Goal: Information Seeking & Learning: Learn about a topic

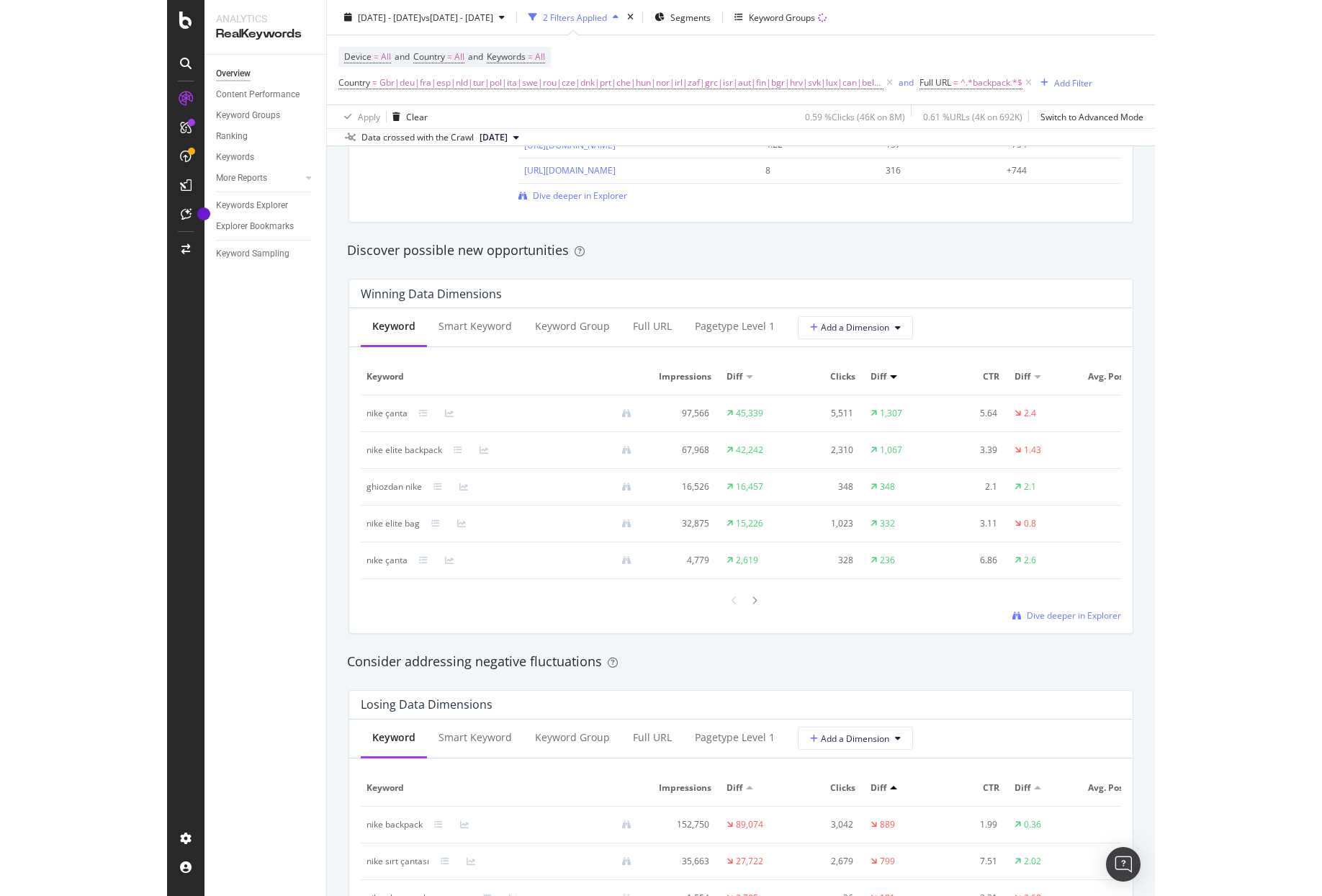
scroll to position [1152, 0]
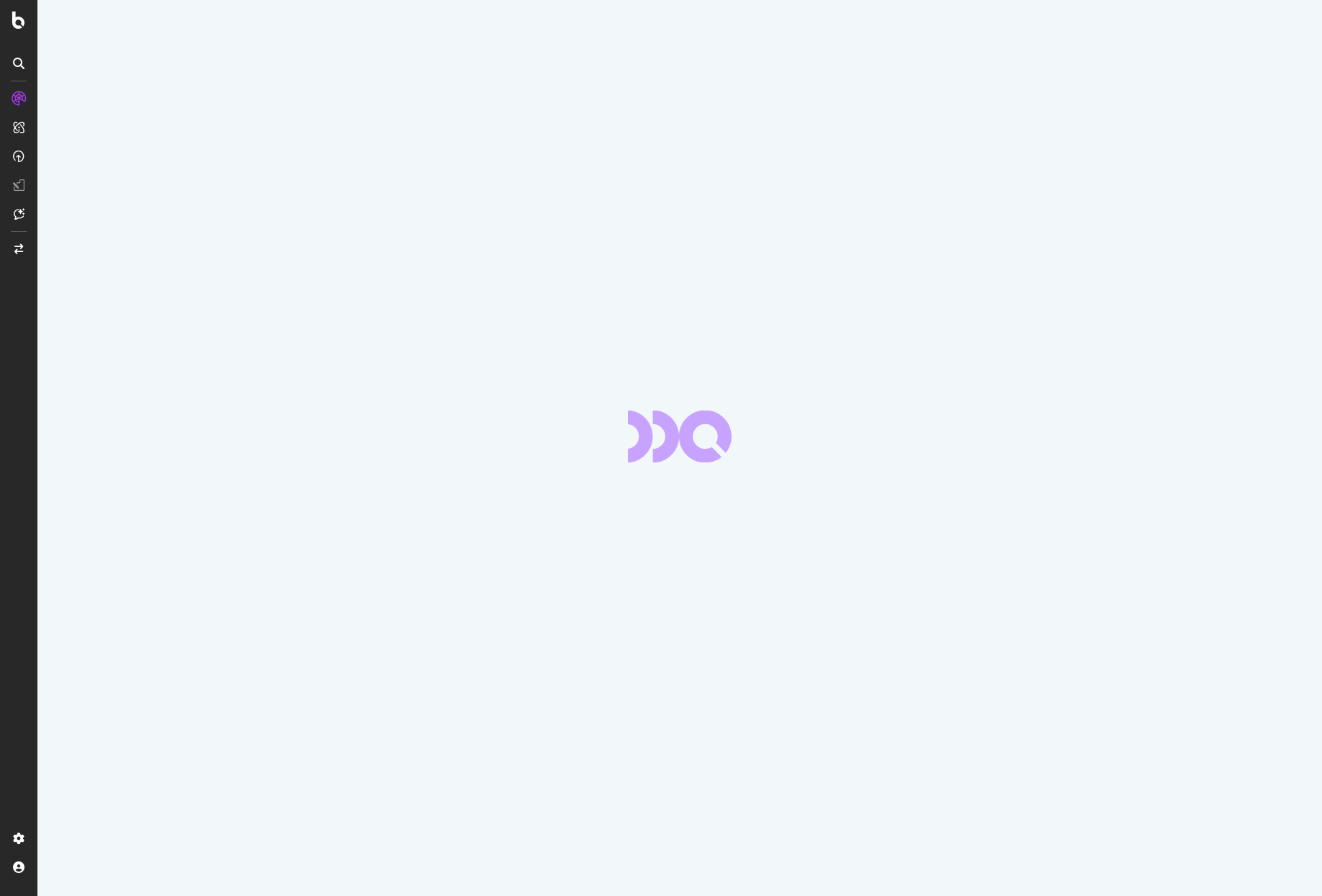
scroll to position [1634, 0]
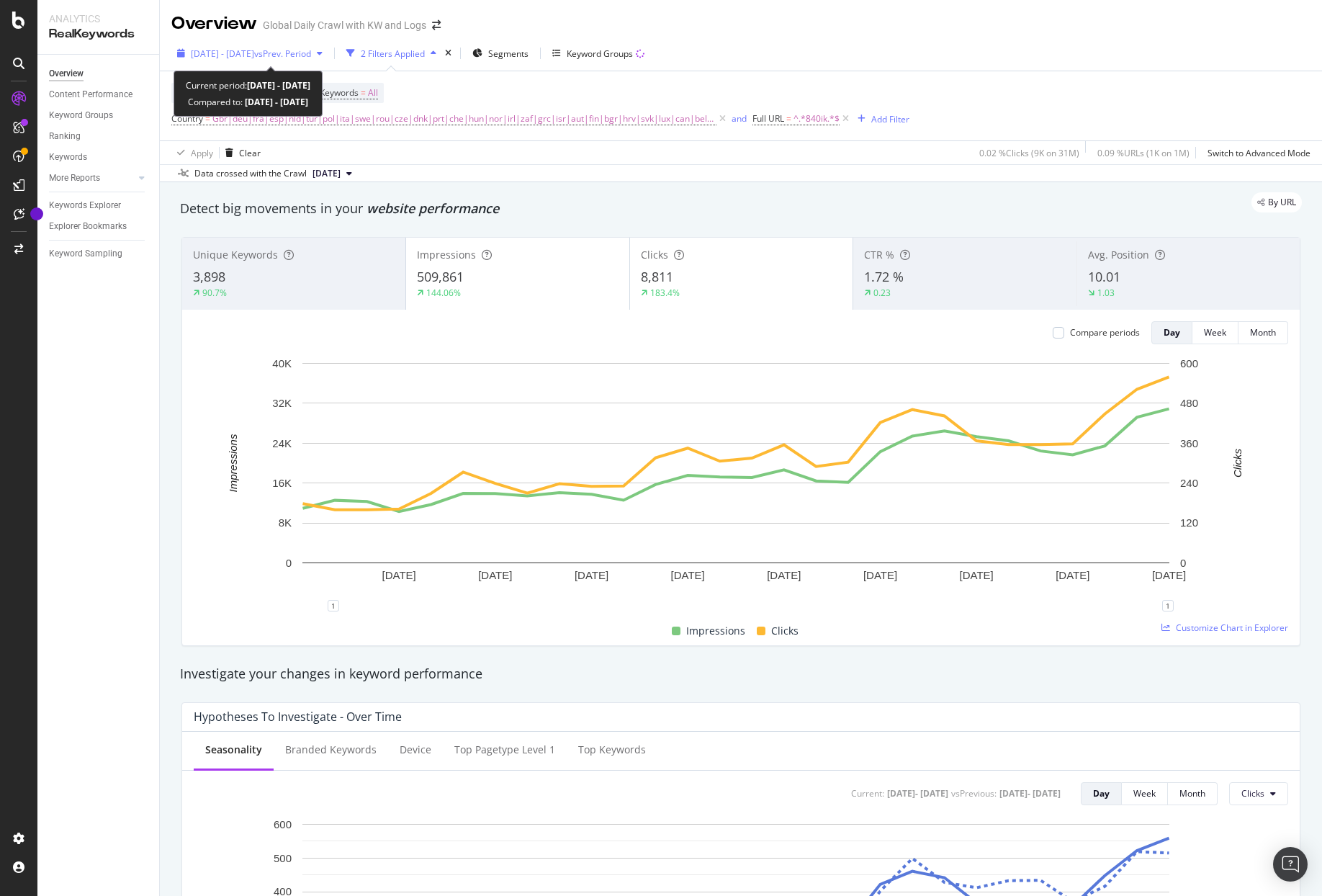
click at [254, 52] on span "[DATE] - [DATE]" at bounding box center [222, 54] width 63 height 13
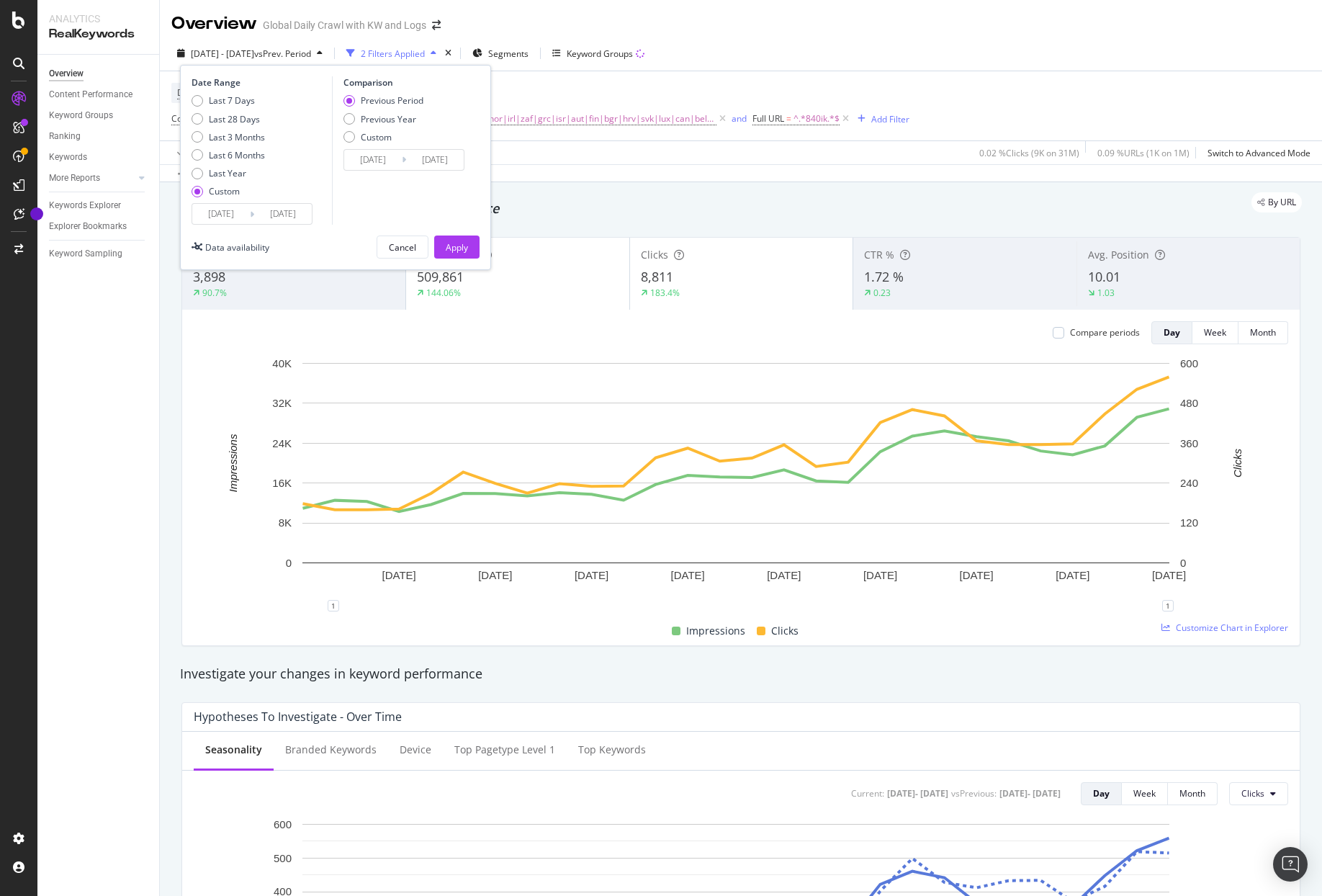
click at [215, 213] on input "[DATE]" at bounding box center [221, 213] width 58 height 20
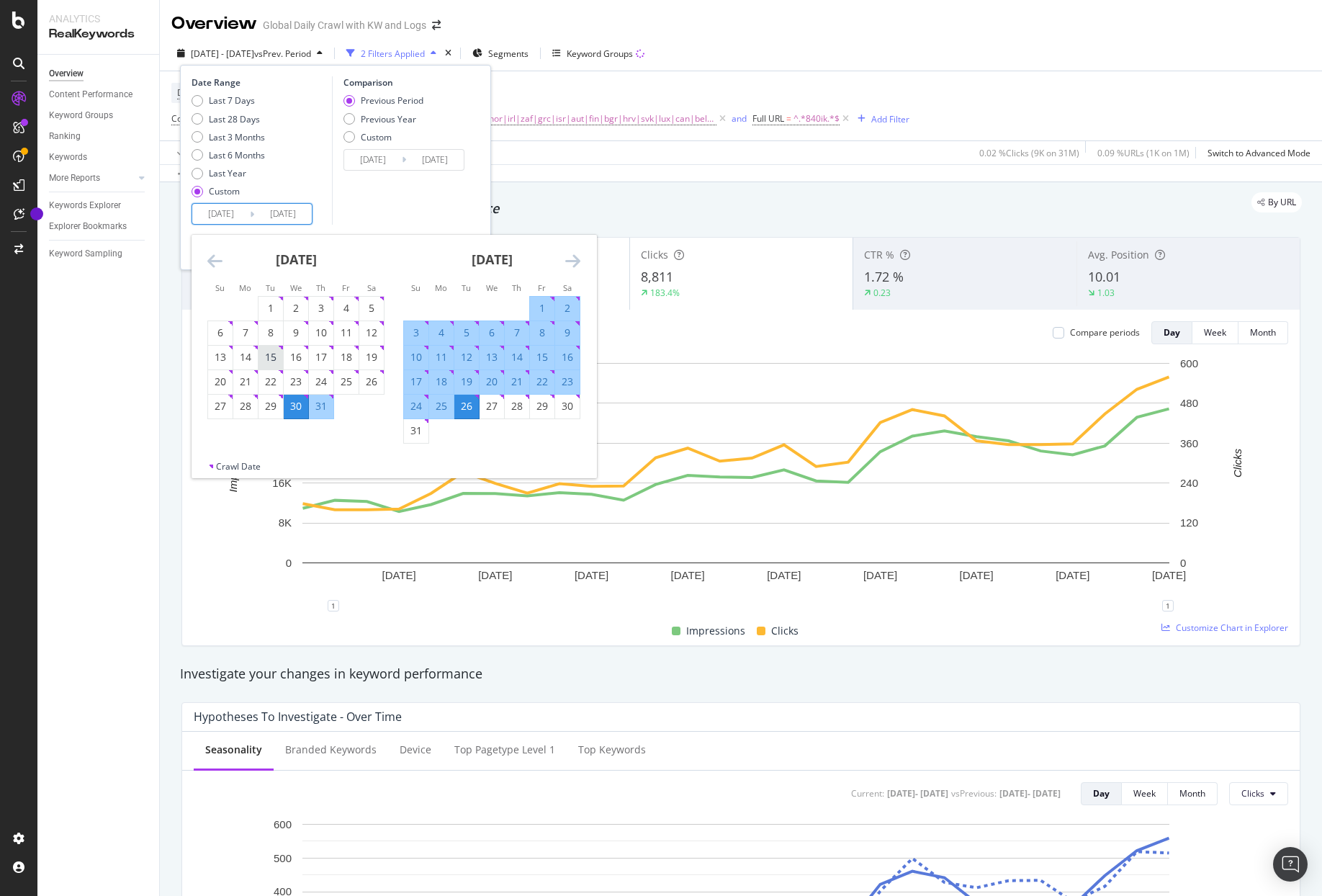
click at [271, 355] on div "15" at bounding box center [270, 357] width 24 height 14
type input "[DATE]"
click at [581, 254] on div "[DATE] 1 2 3 4 5 6 7 8 9 10 11 12 13 14 15 16 17 18 19 20 21 22 23 24 25 26 27 …" at bounding box center [491, 339] width 195 height 209
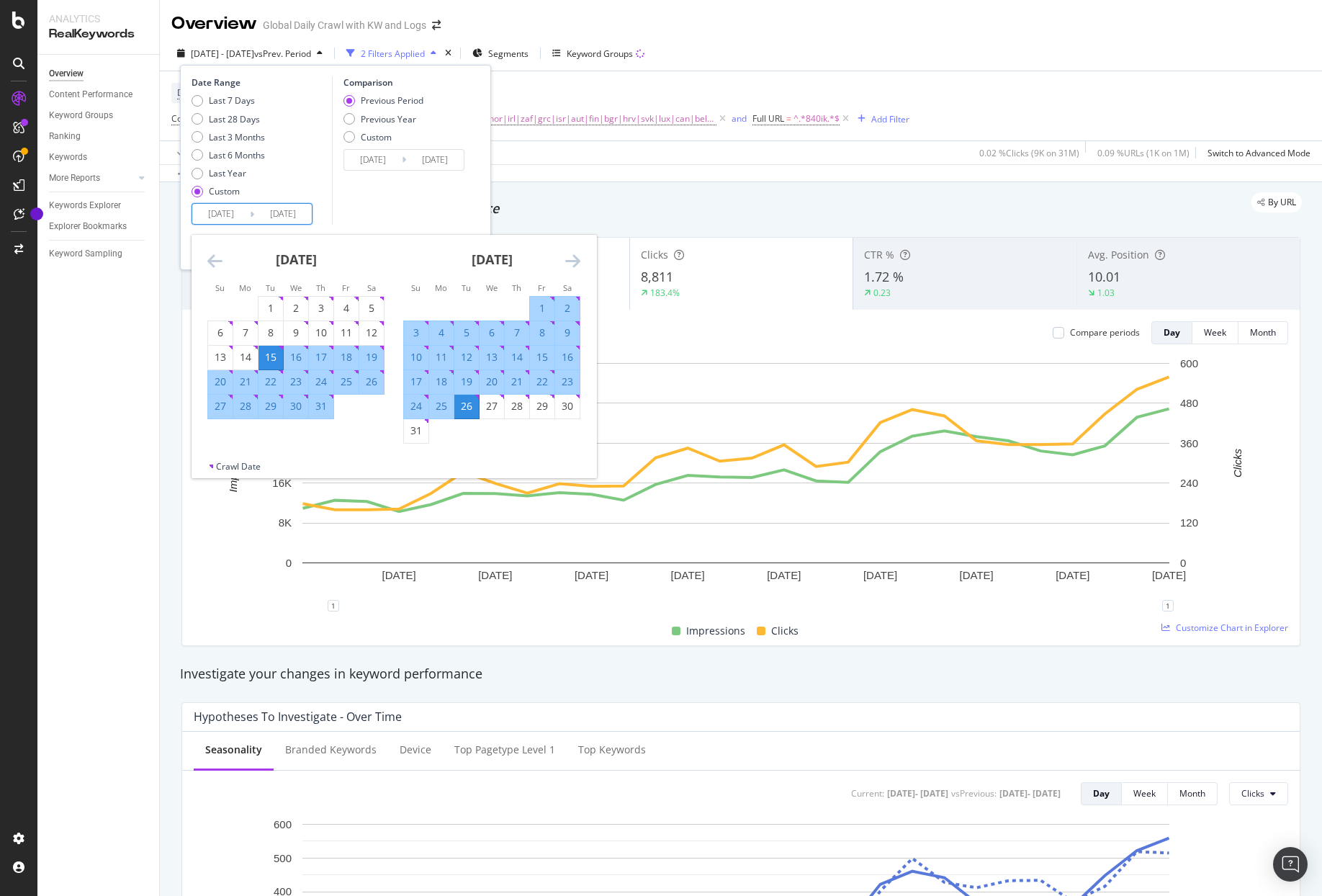
click at [576, 260] on icon "Move forward to switch to the next month." at bounding box center [573, 260] width 15 height 17
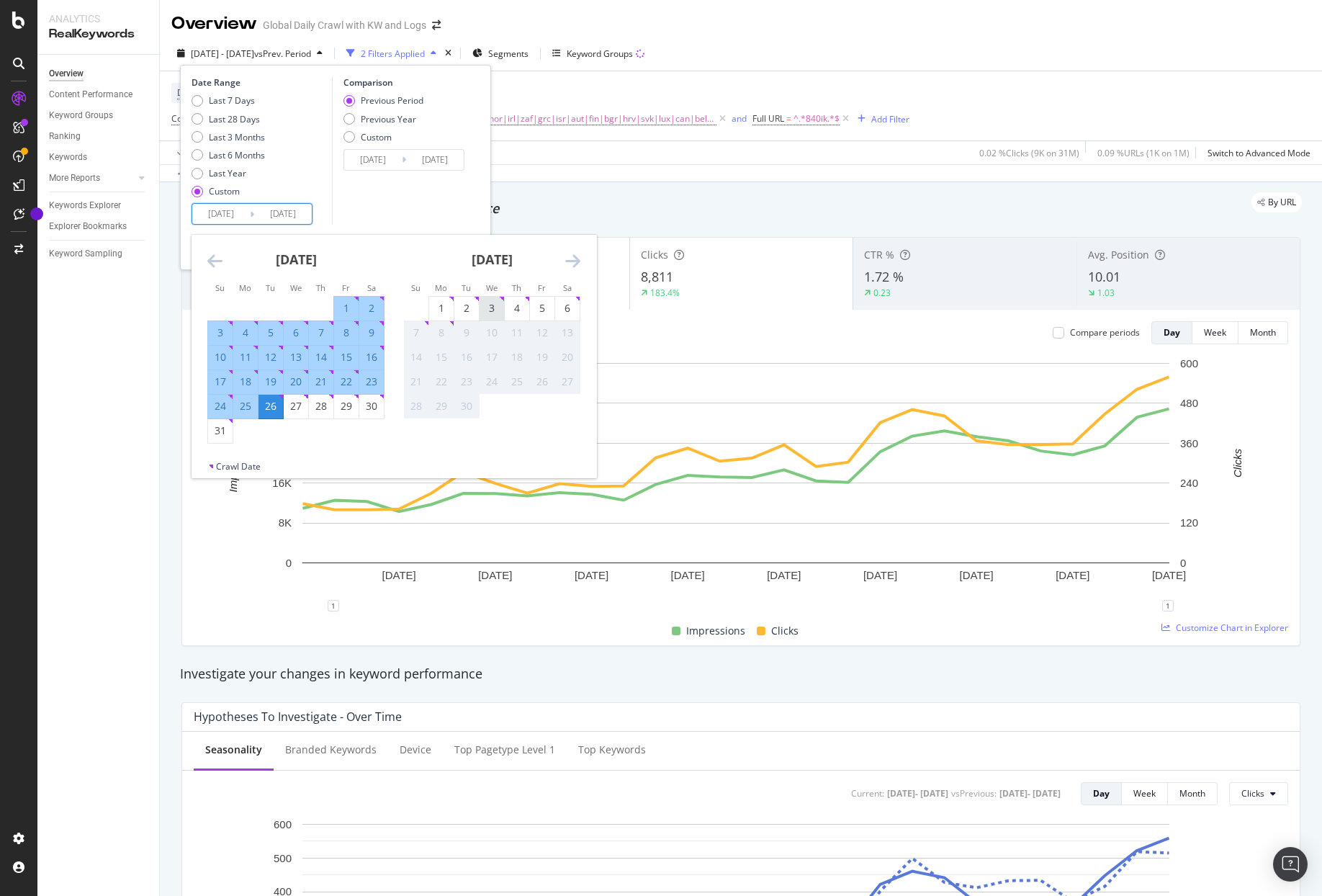
click at [502, 313] on div "3" at bounding box center [491, 308] width 24 height 14
type input "[DATE]"
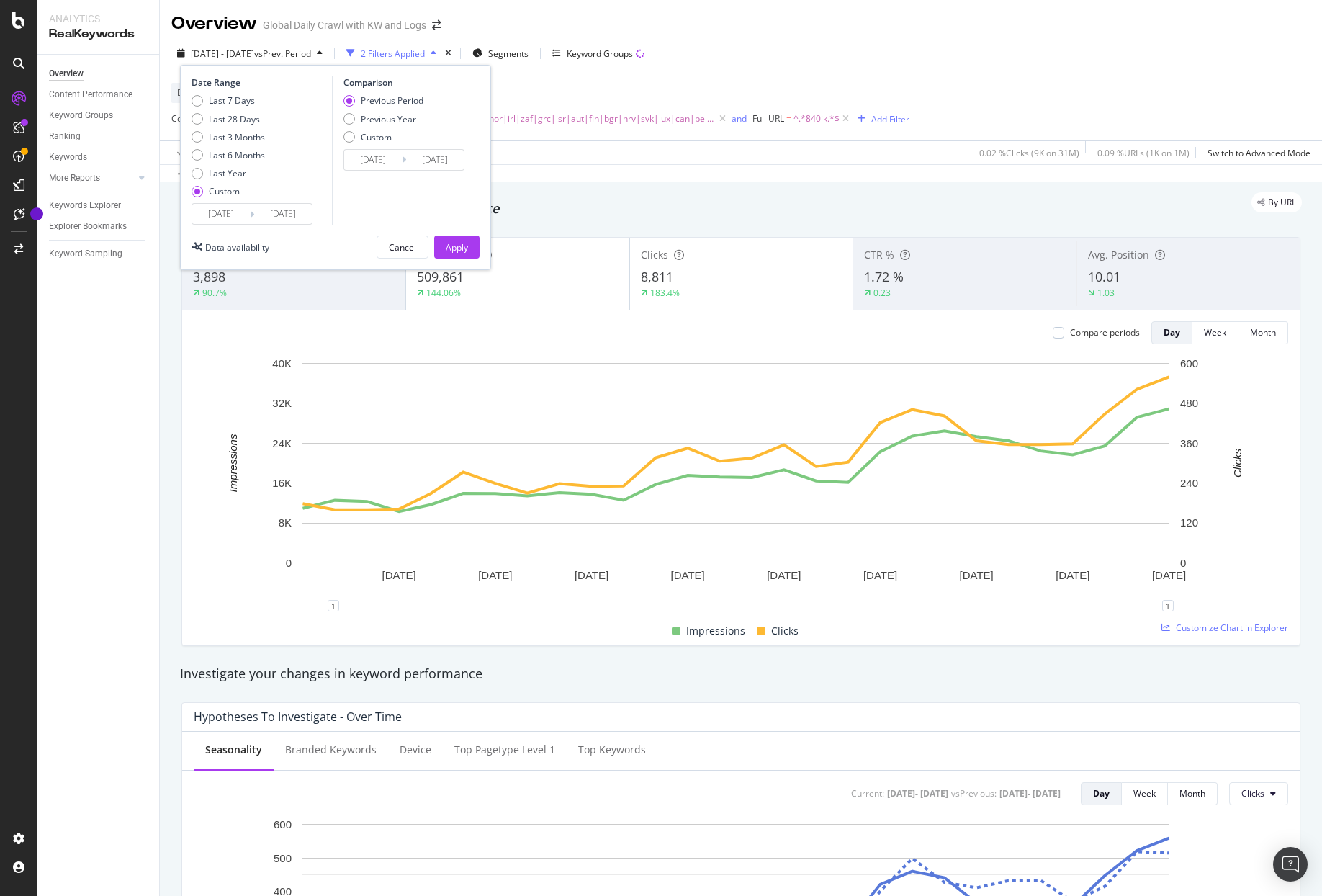
click at [292, 214] on input "[DATE]" at bounding box center [283, 213] width 58 height 20
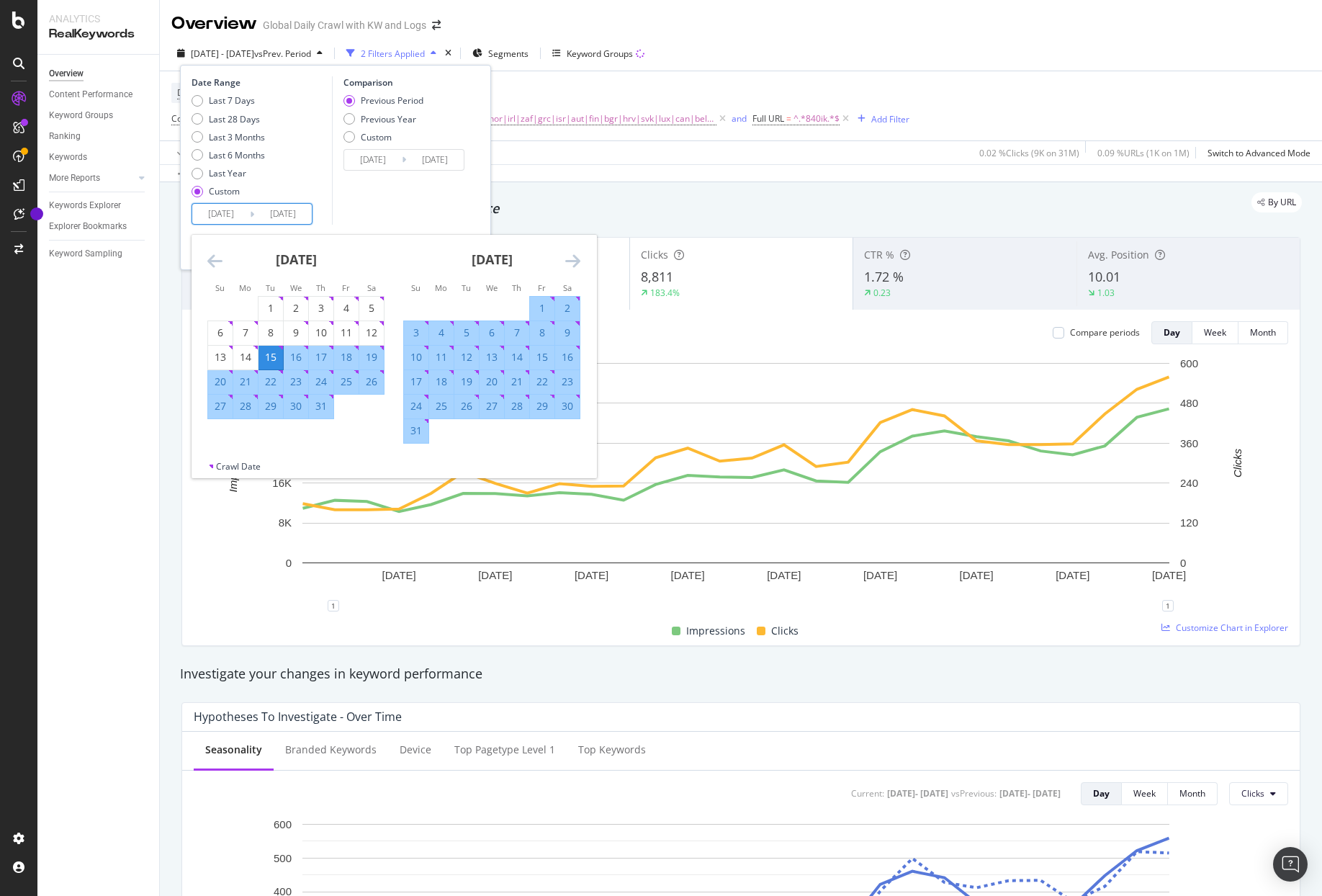
click at [572, 260] on icon "Move forward to switch to the next month." at bounding box center [573, 260] width 15 height 17
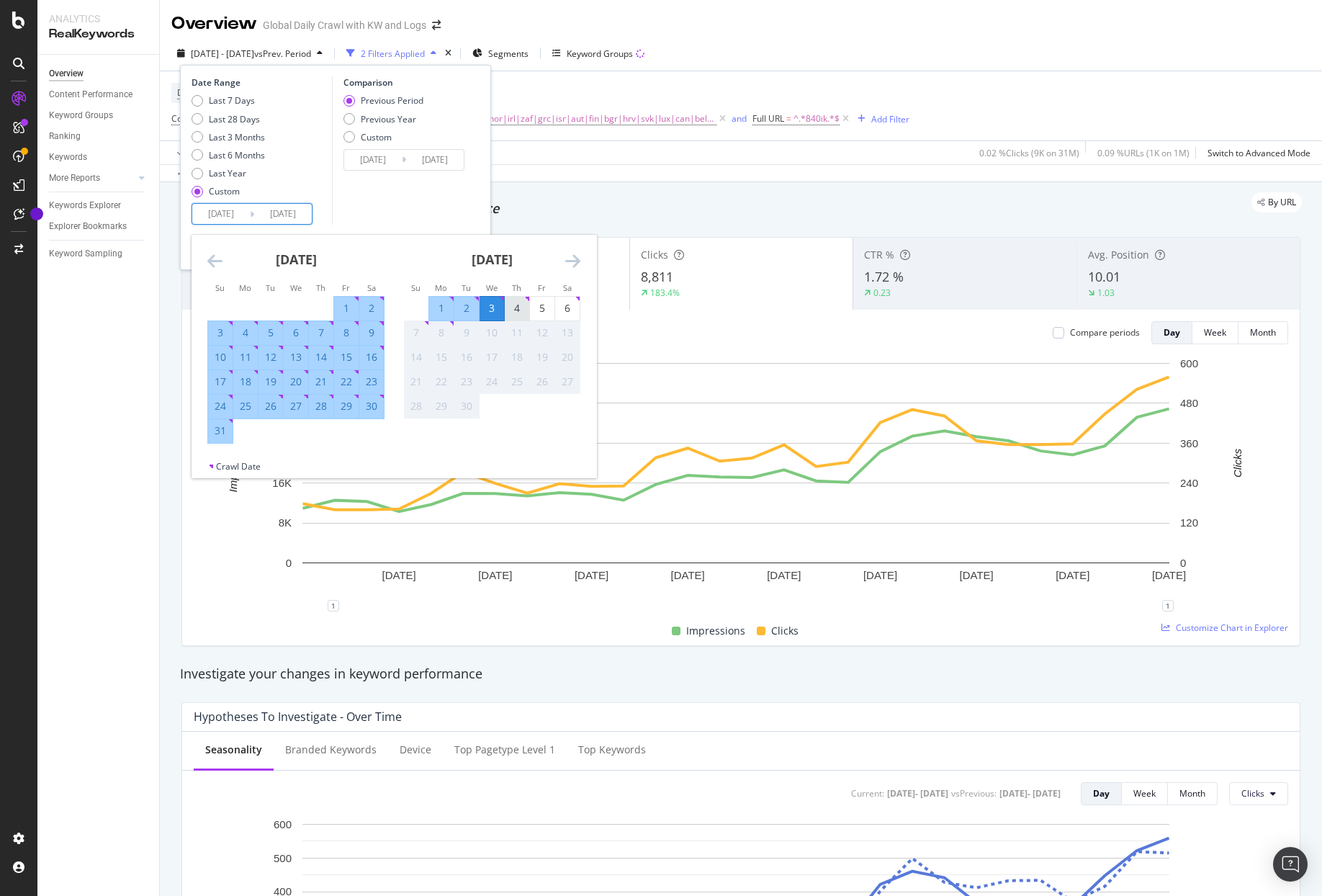
click at [514, 309] on div "4" at bounding box center [516, 308] width 24 height 14
type input "[DATE]"
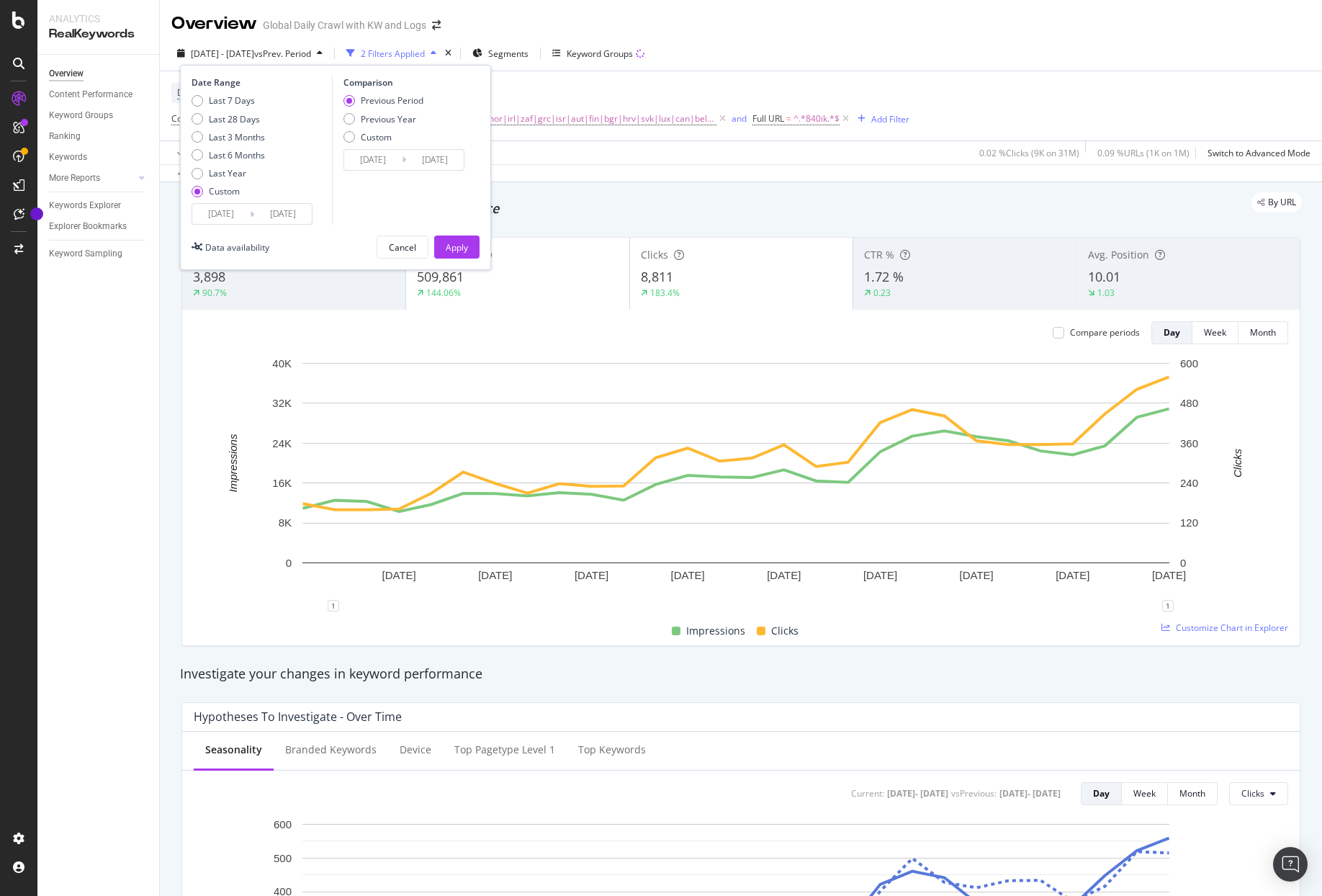
click at [239, 217] on input "[DATE]" at bounding box center [221, 213] width 58 height 20
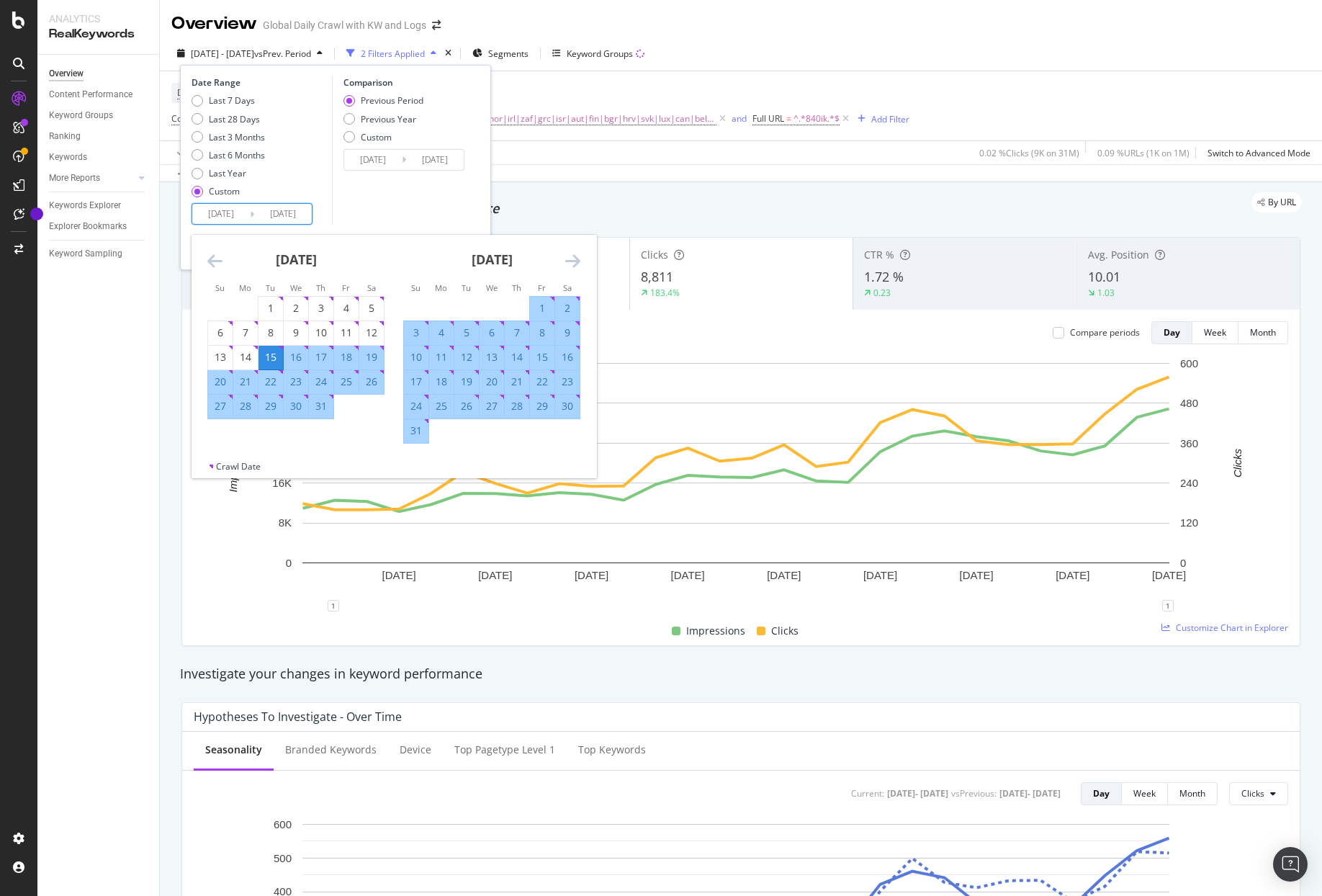
click at [296, 221] on input "[DATE]" at bounding box center [283, 213] width 58 height 20
click at [368, 158] on input "[DATE]" at bounding box center [373, 159] width 58 height 20
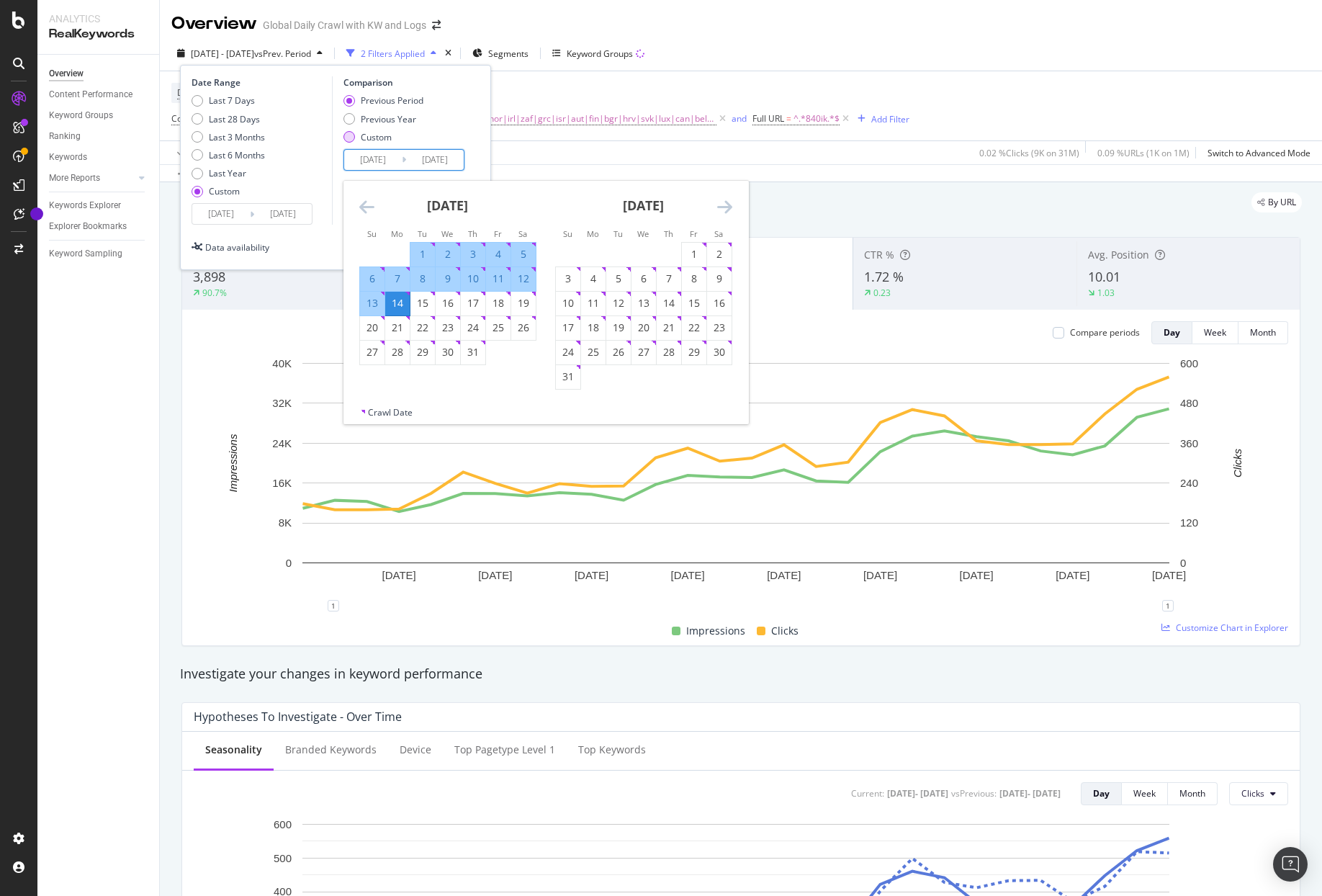
click at [368, 137] on div "Custom" at bounding box center [376, 138] width 31 height 13
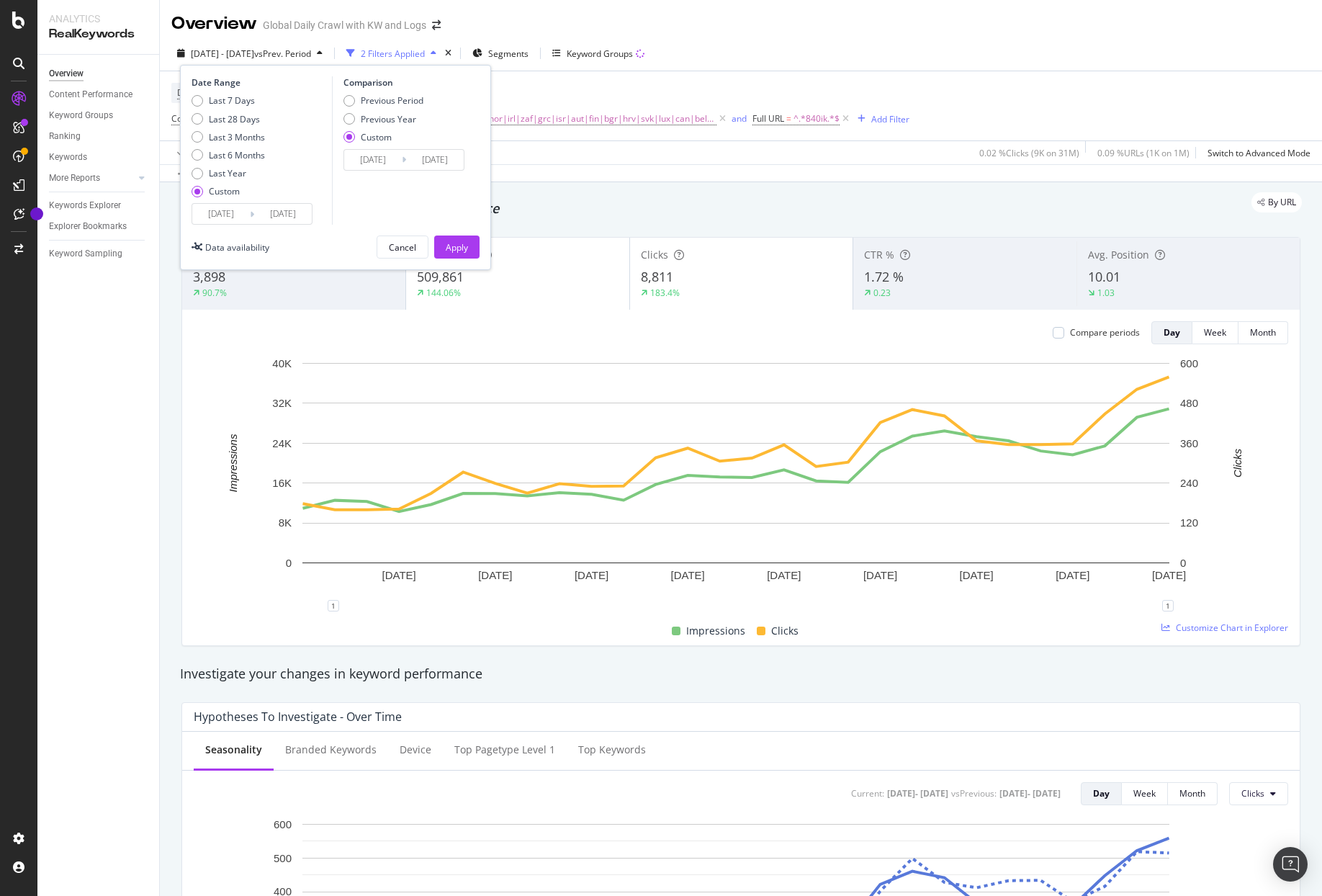
click at [382, 166] on input "[DATE]" at bounding box center [373, 159] width 58 height 20
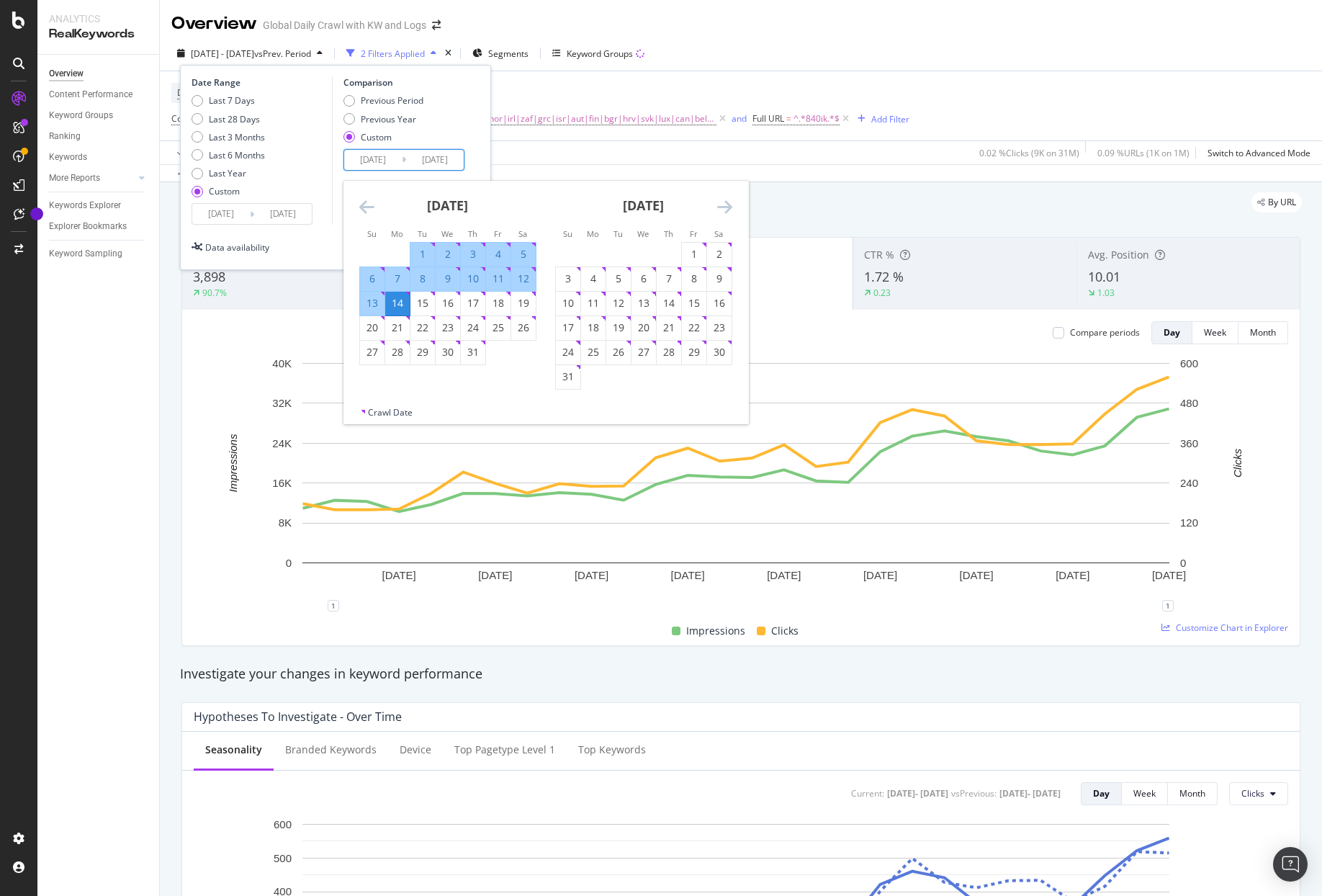
click at [218, 213] on input "[DATE]" at bounding box center [221, 213] width 58 height 20
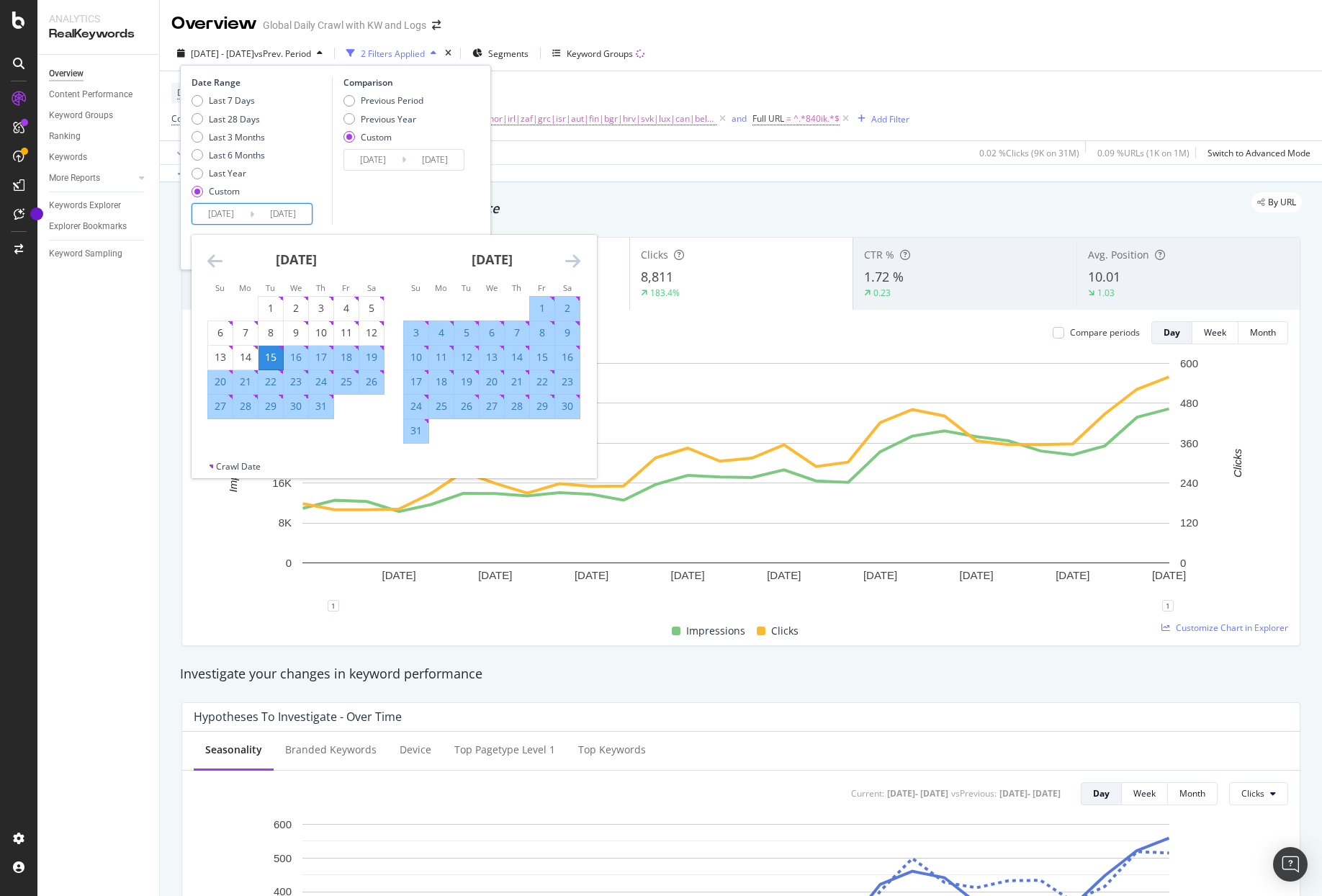
click at [379, 157] on input "[DATE]" at bounding box center [373, 159] width 58 height 20
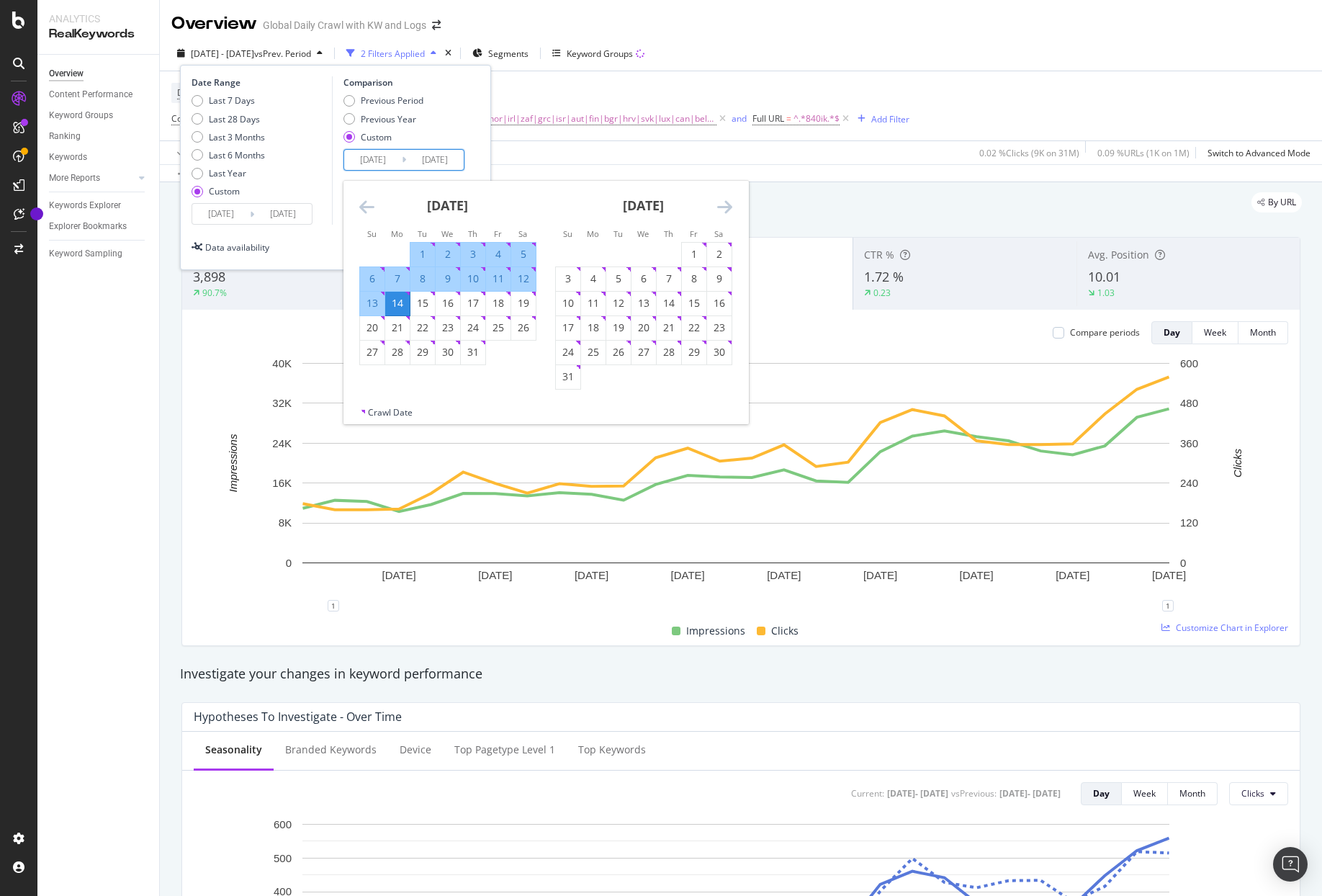
click at [367, 203] on icon "Move backward to switch to the previous month." at bounding box center [367, 206] width 15 height 17
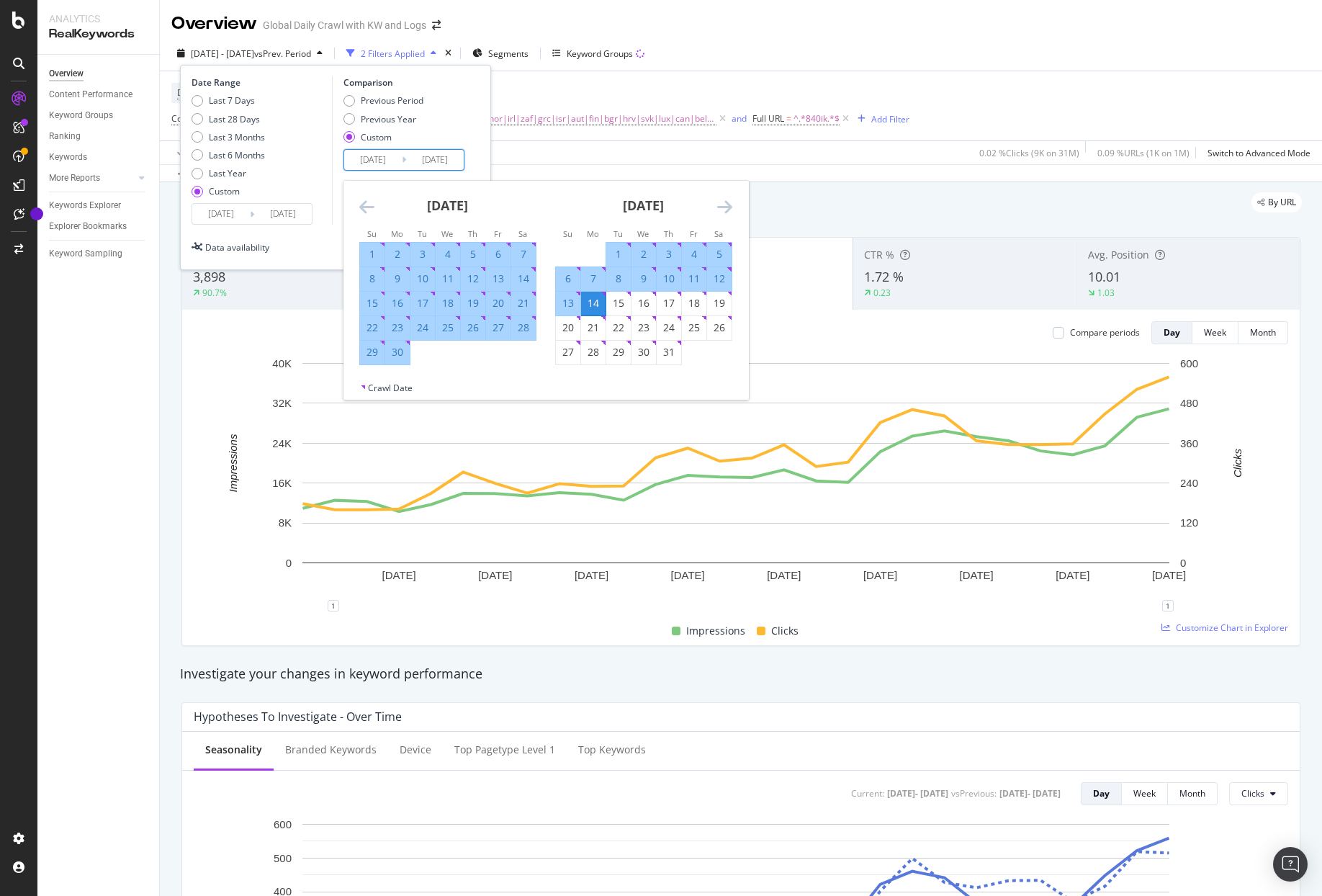
click at [367, 203] on icon "Move backward to switch to the previous month." at bounding box center [367, 206] width 15 height 17
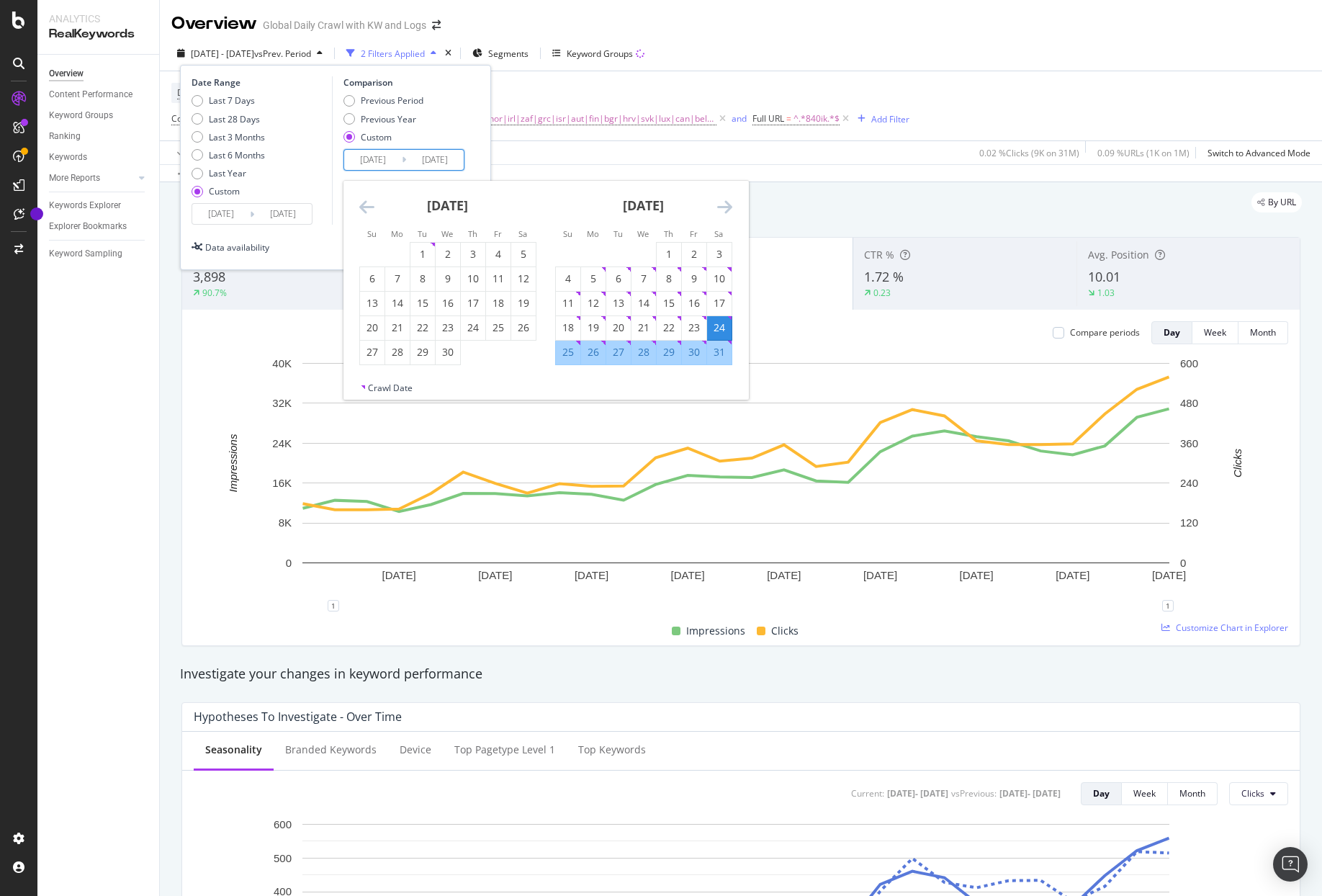
click at [367, 203] on icon "Move backward to switch to the previous month." at bounding box center [367, 206] width 15 height 17
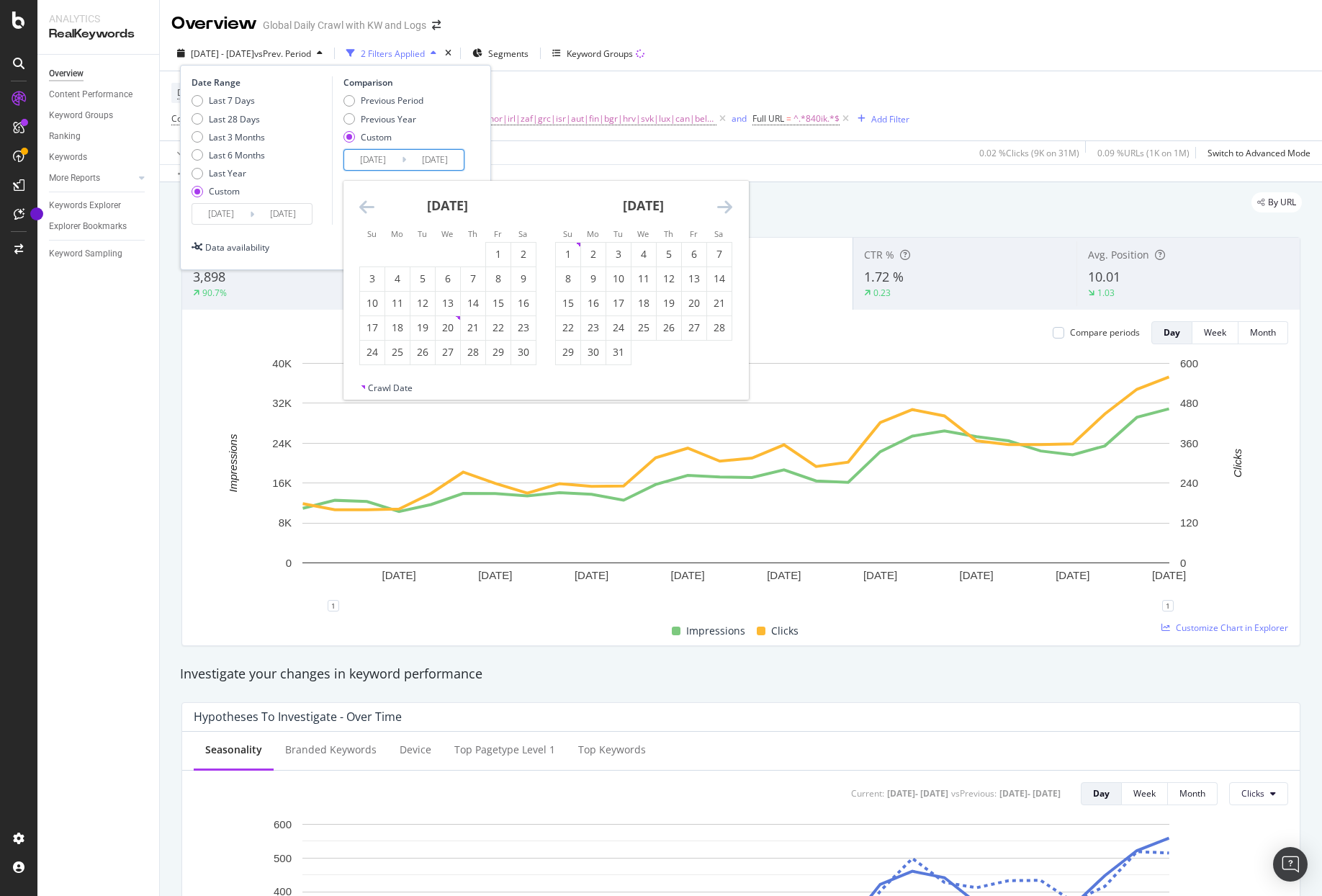
click at [367, 203] on icon "Move backward to switch to the previous month." at bounding box center [367, 206] width 15 height 17
click at [420, 308] on div "16" at bounding box center [422, 303] width 24 height 14
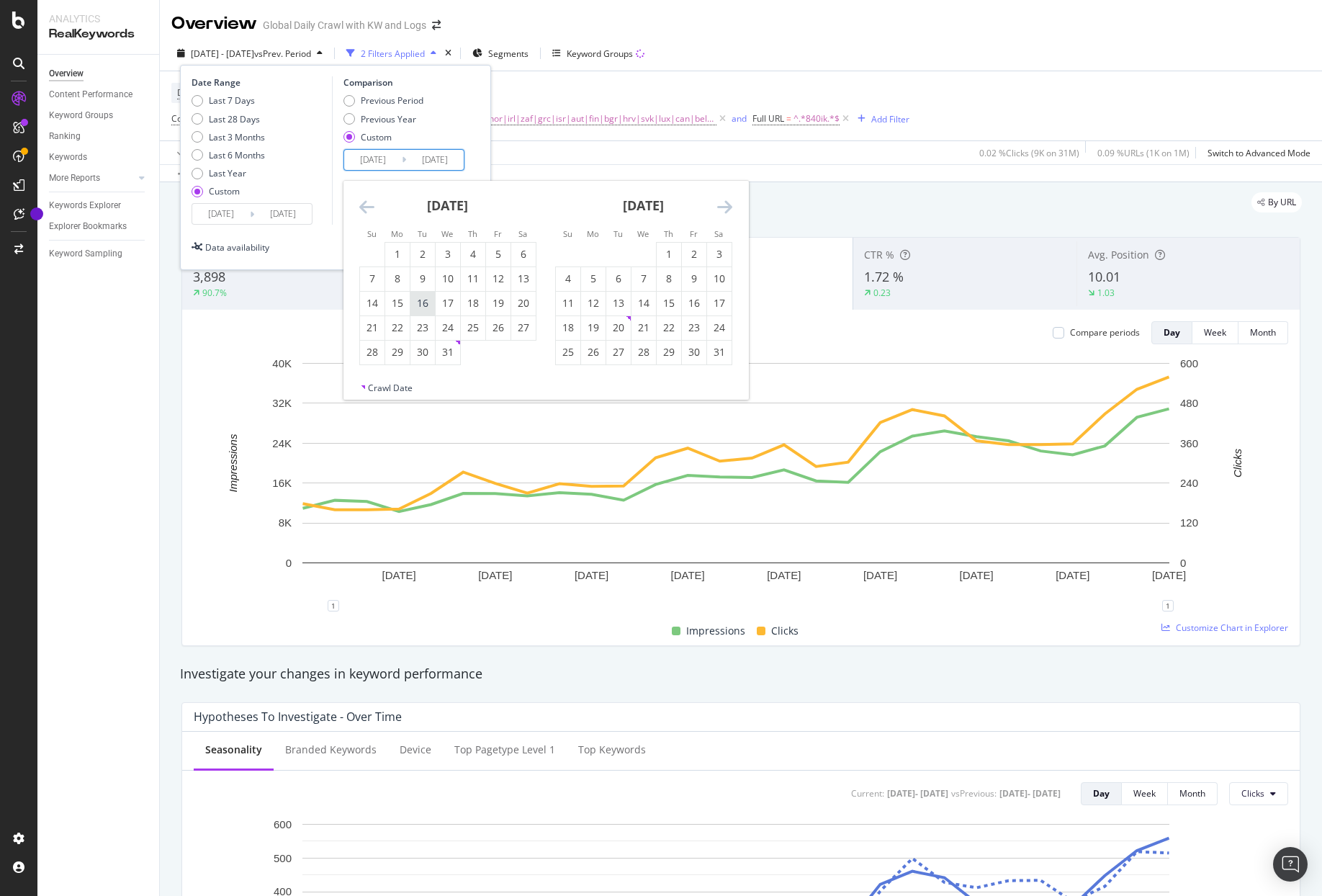
type input "[DATE]"
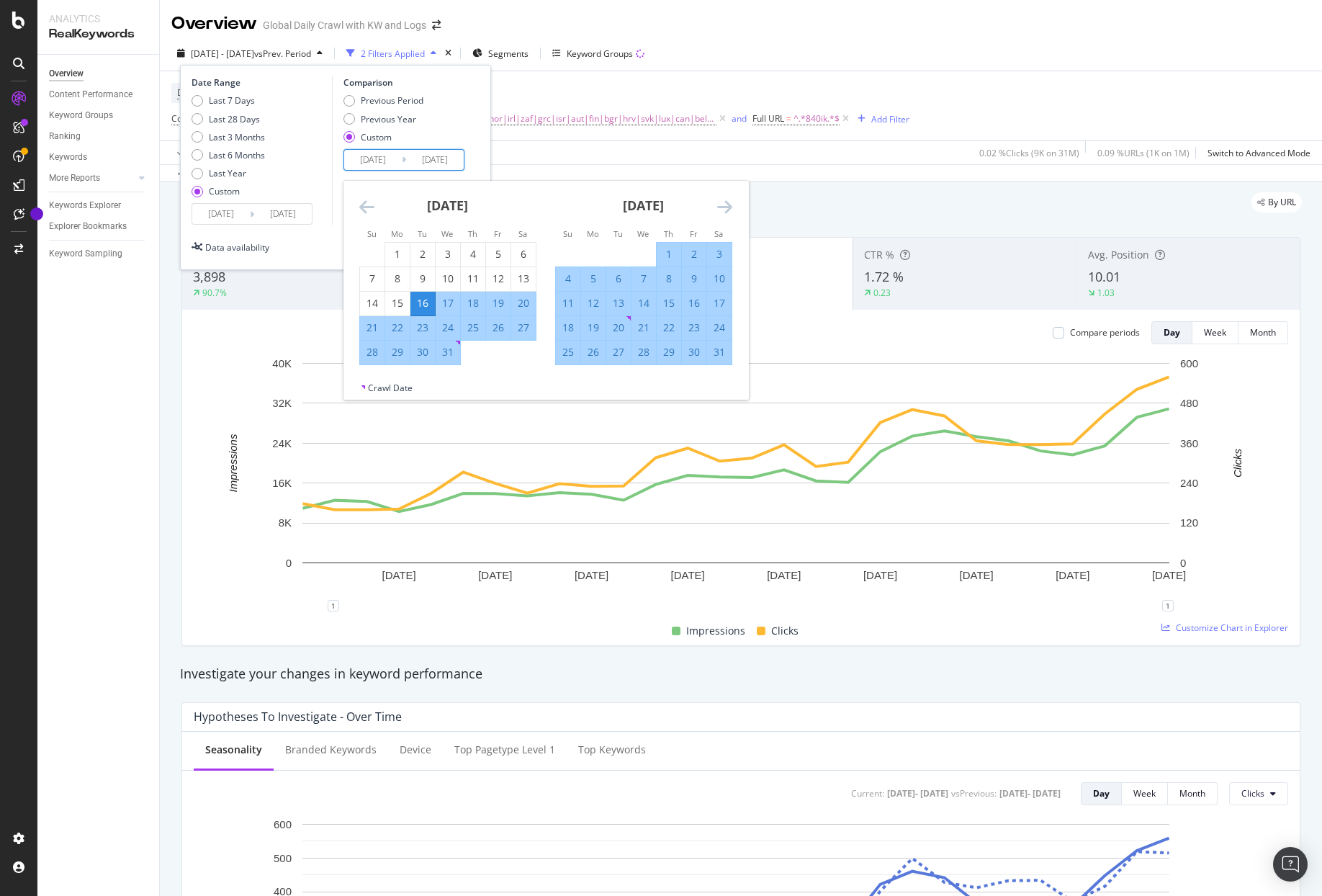
click at [727, 202] on icon "Move forward to switch to the next month." at bounding box center [724, 206] width 15 height 17
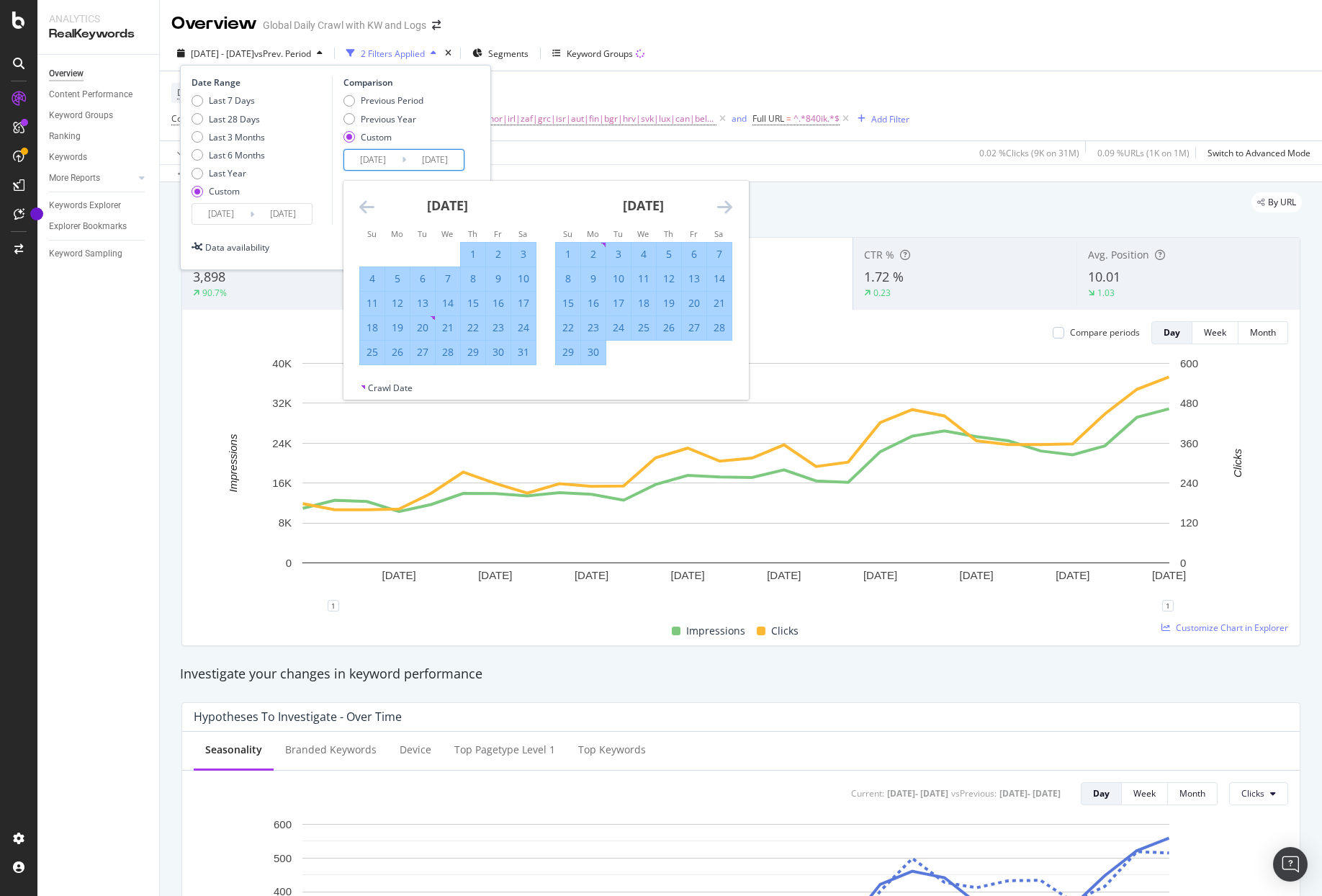
click at [671, 249] on div "5" at bounding box center [668, 254] width 24 height 14
type input "[DATE]"
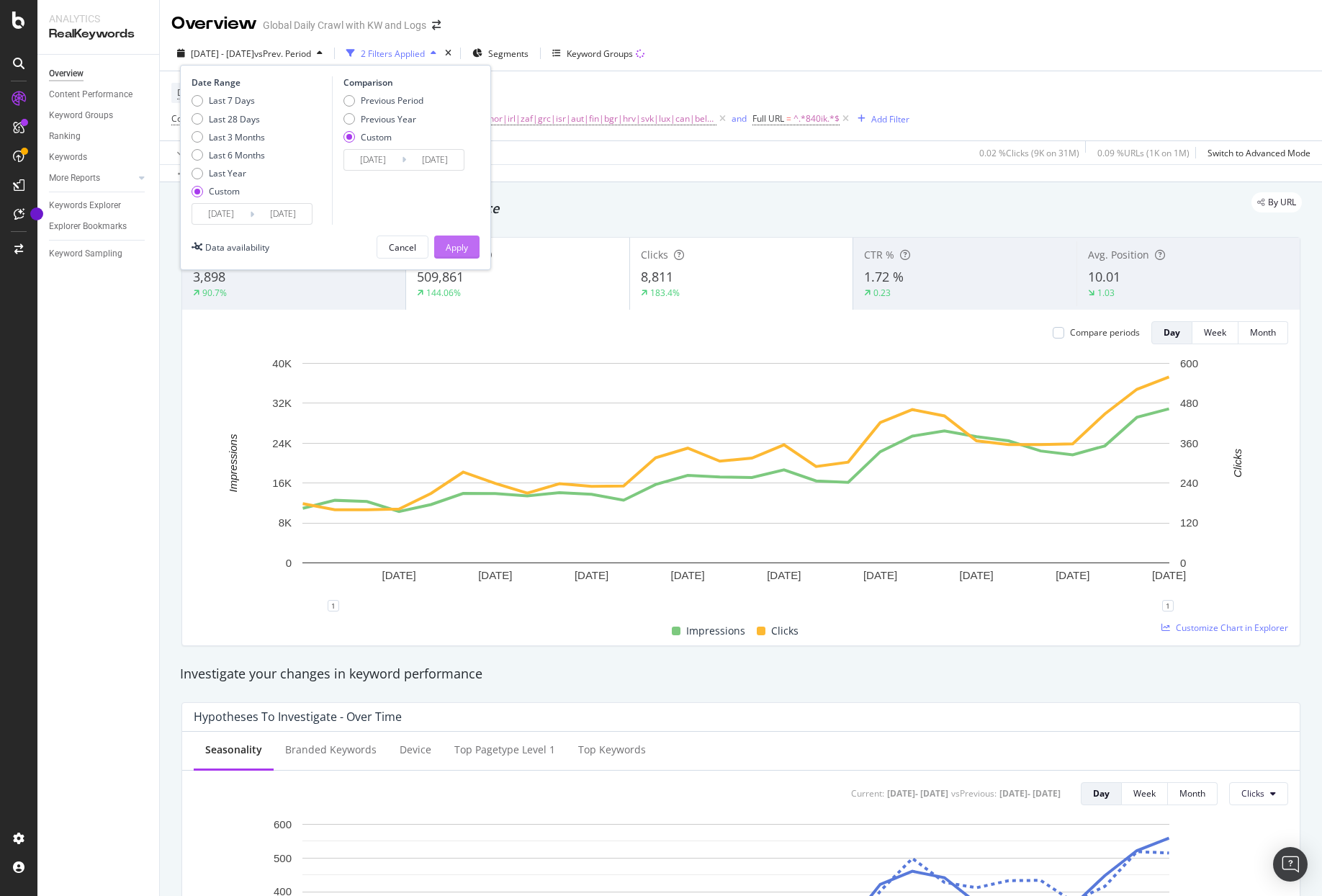
click at [465, 253] on div "Apply" at bounding box center [457, 247] width 23 height 22
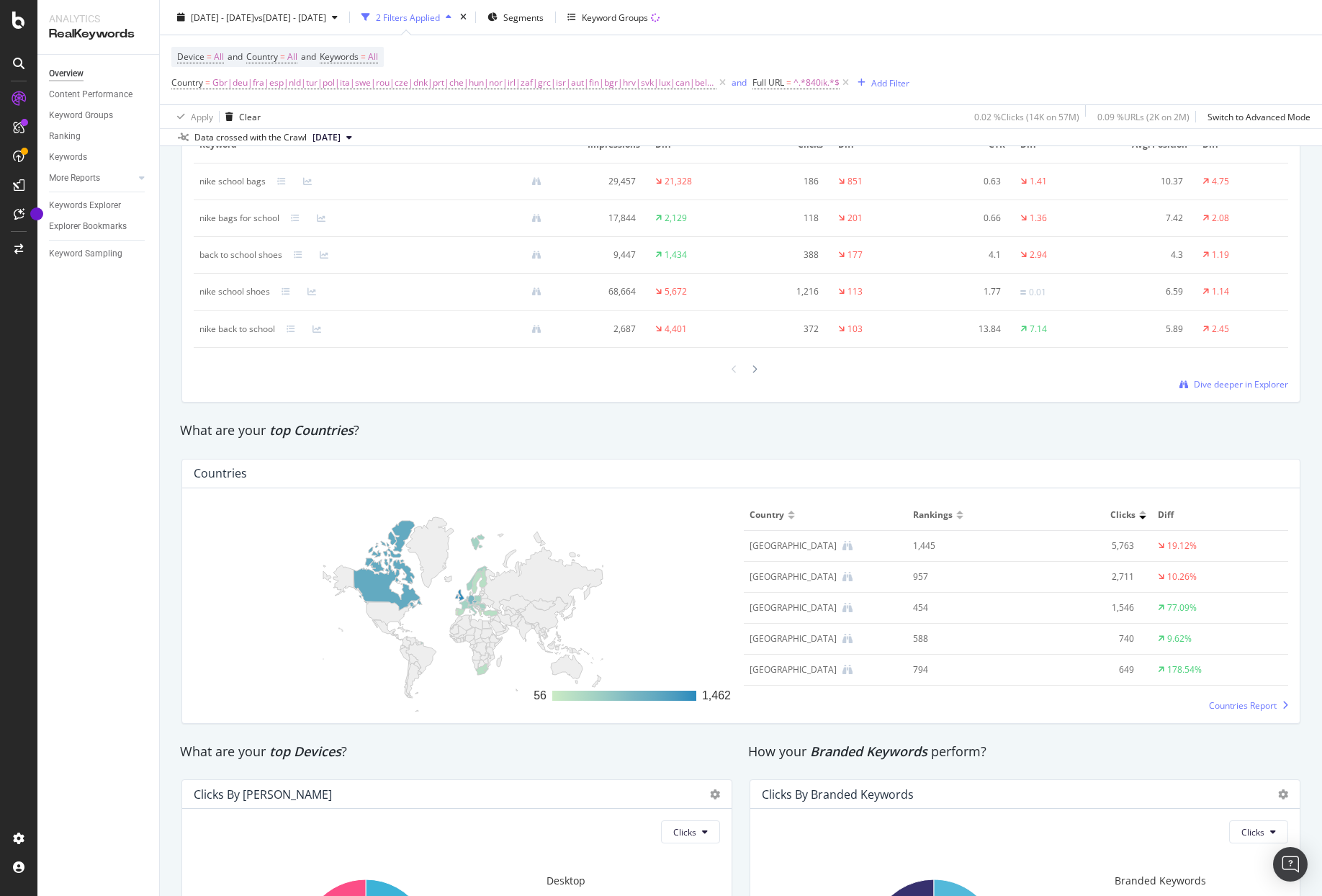
scroll to position [2016, 0]
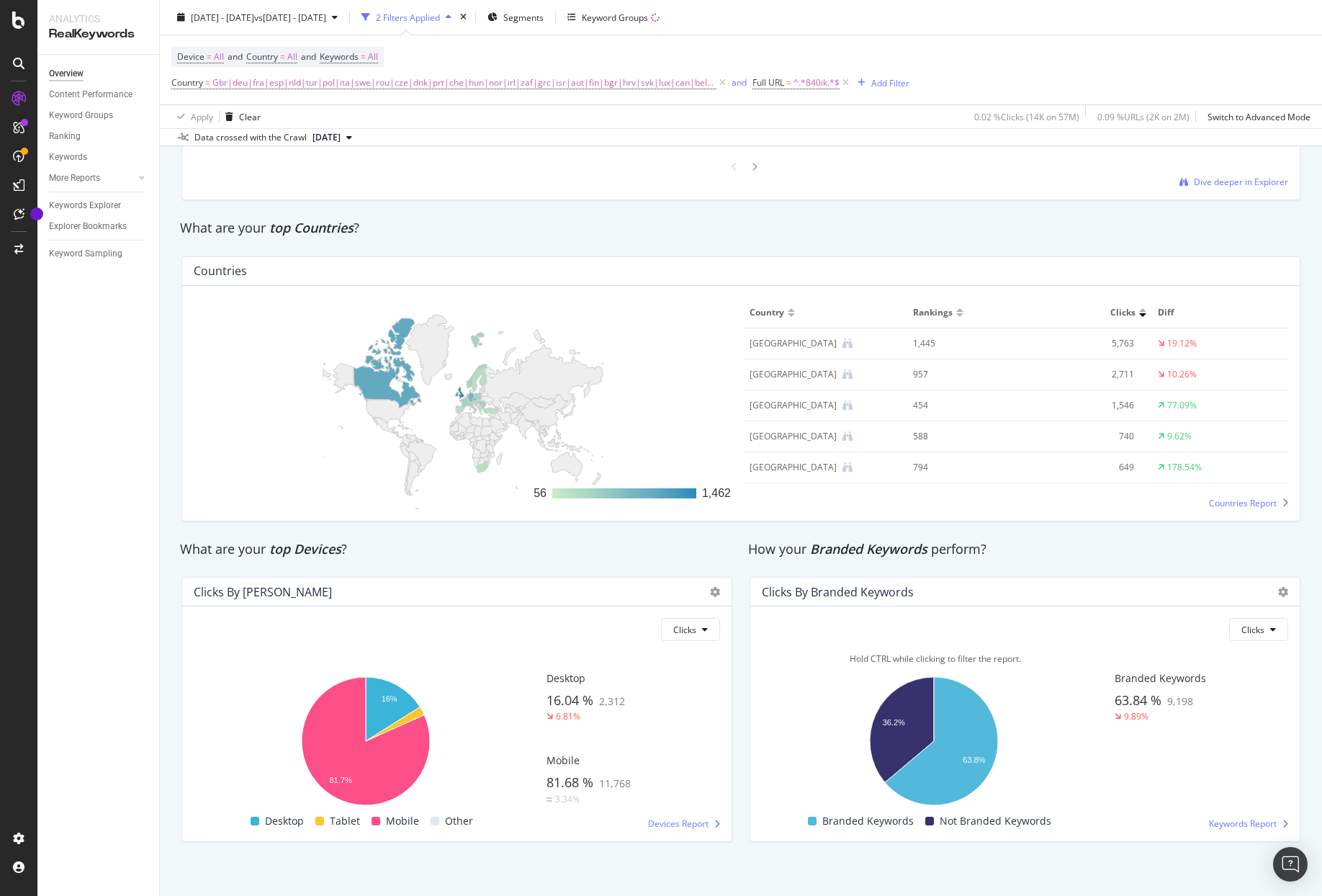
drag, startPoint x: 1050, startPoint y: 468, endPoint x: 1076, endPoint y: 669, distance: 202.7
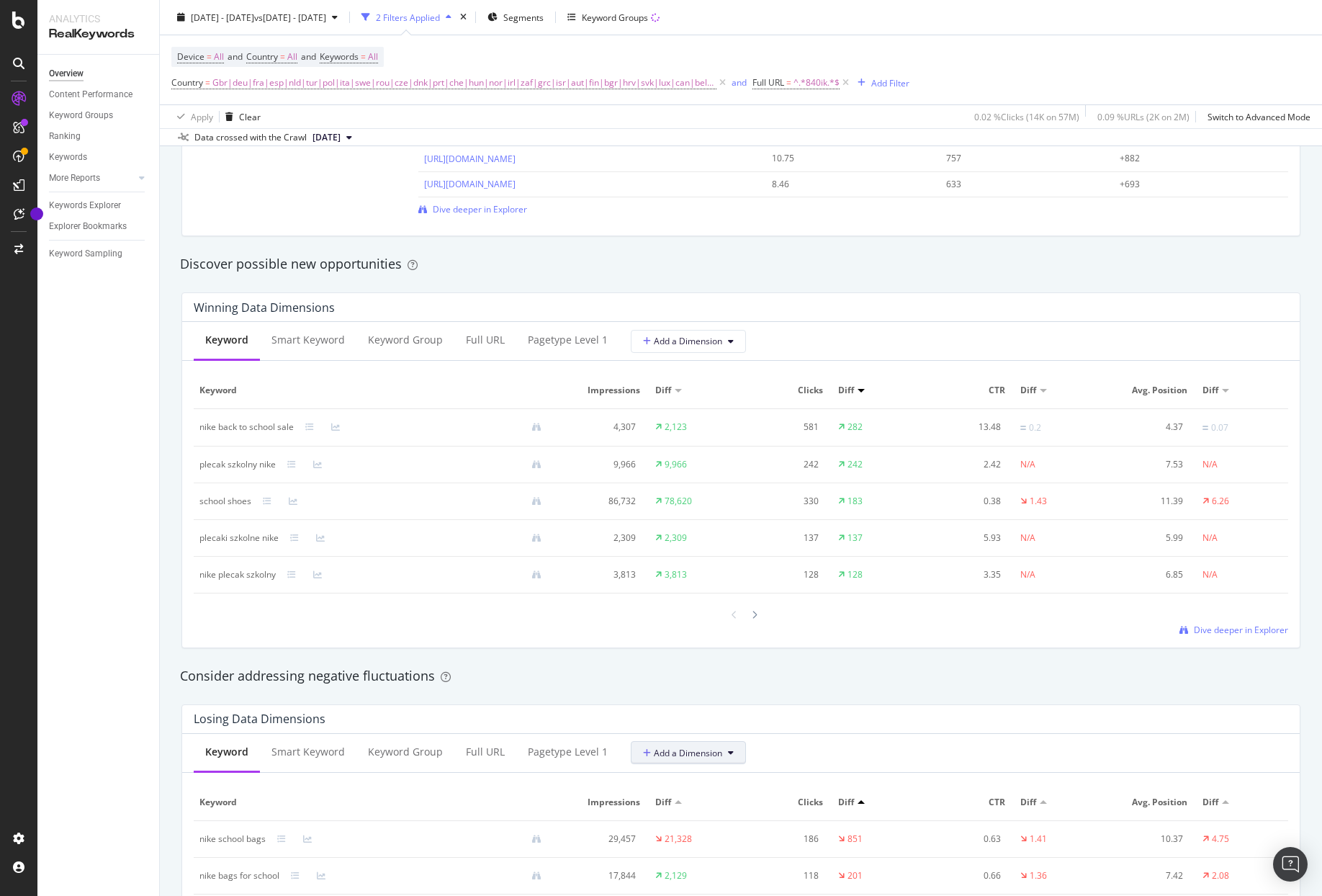
scroll to position [1088, 0]
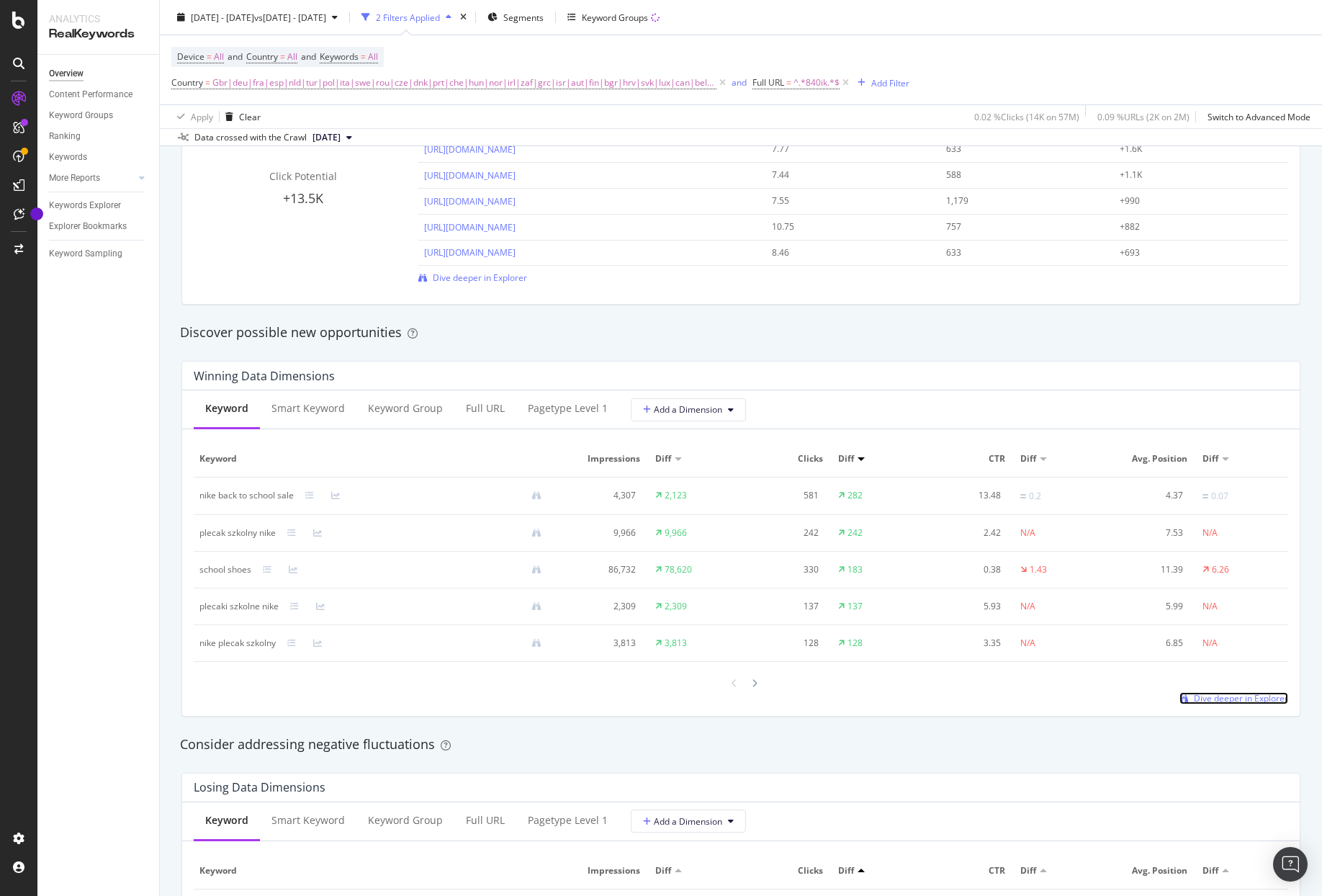
click at [1241, 704] on span "Dive deeper in Explorer" at bounding box center [1241, 698] width 95 height 13
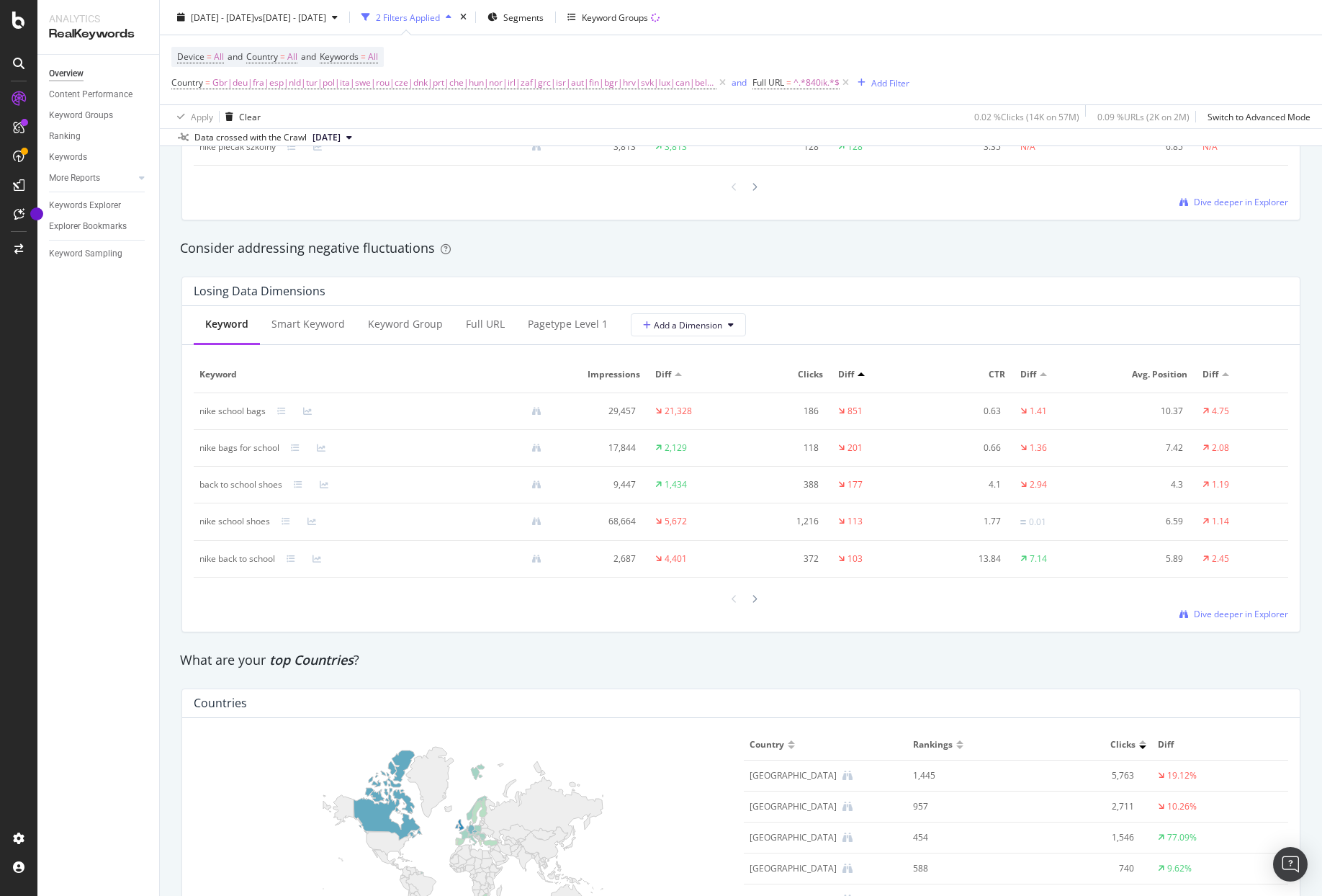
scroll to position [1944, 0]
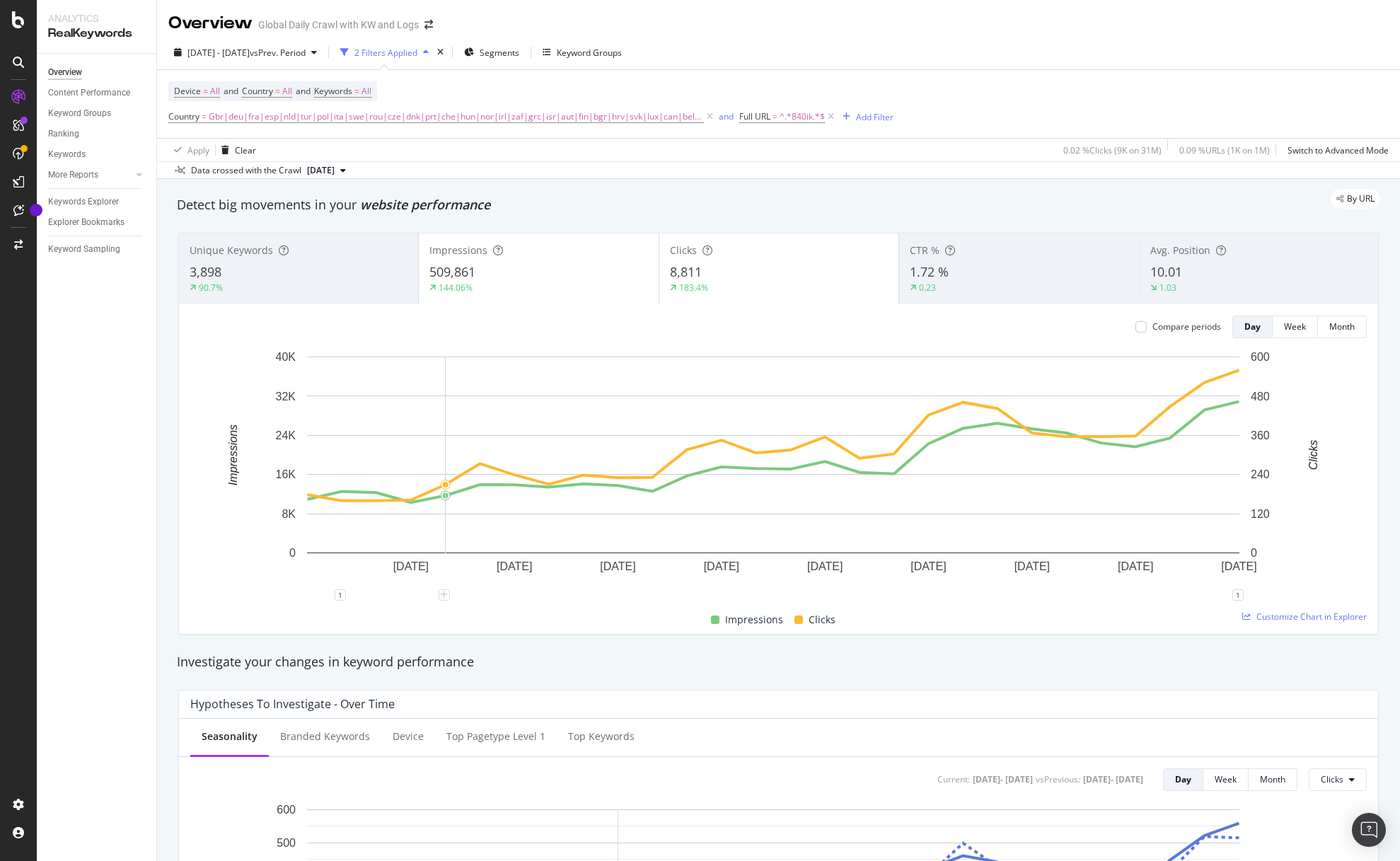
scroll to position [1604, 0]
